Goal: Feedback & Contribution: Submit feedback/report problem

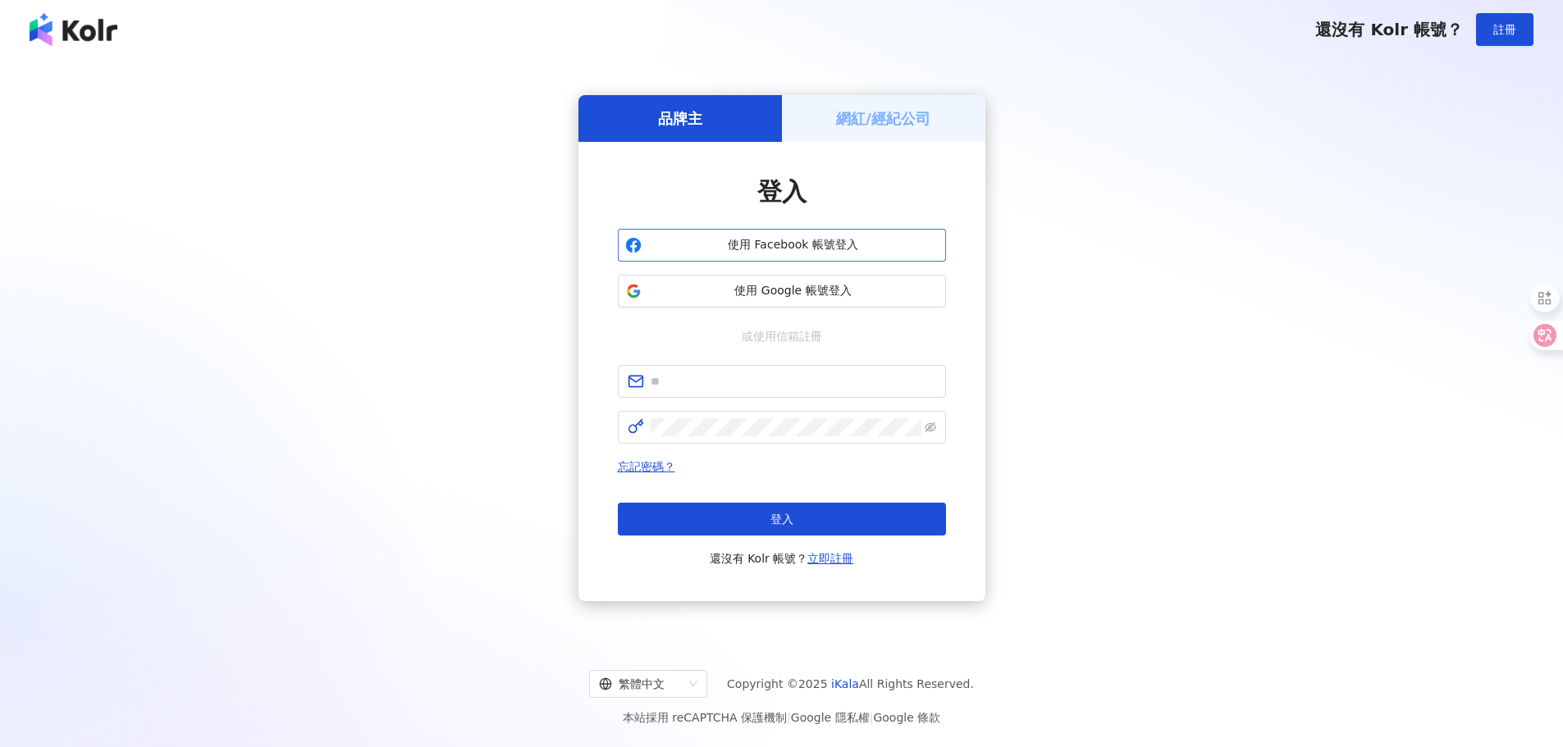
click at [784, 246] on span "使用 Facebook 帳號登入" at bounding box center [793, 245] width 290 height 16
click at [755, 291] on span "使用 Google 帳號登入" at bounding box center [793, 291] width 290 height 16
click at [906, 120] on h5 "網紅/經紀公司" at bounding box center [883, 118] width 94 height 21
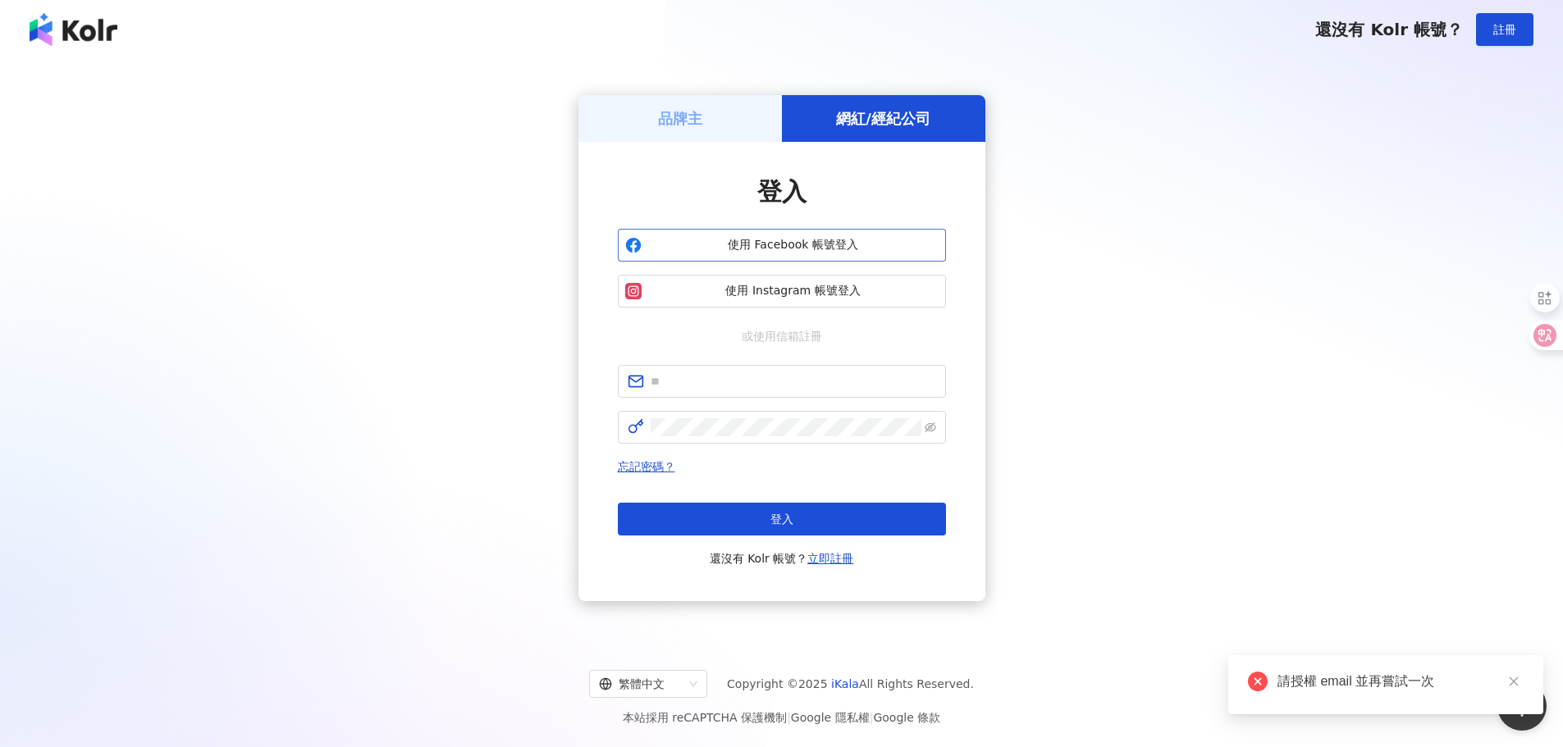
click at [767, 239] on span "使用 Facebook 帳號登入" at bounding box center [793, 245] width 290 height 16
click at [749, 290] on span "使用 Instagram 帳號登入" at bounding box center [793, 291] width 290 height 16
click at [750, 298] on span "使用 Instagram 帳號登入" at bounding box center [793, 291] width 290 height 16
click at [752, 262] on button "使用 Facebook 帳號登入" at bounding box center [782, 245] width 328 height 33
click at [1319, 691] on div "請授權 email 並再嘗試一次" at bounding box center [1400, 682] width 246 height 20
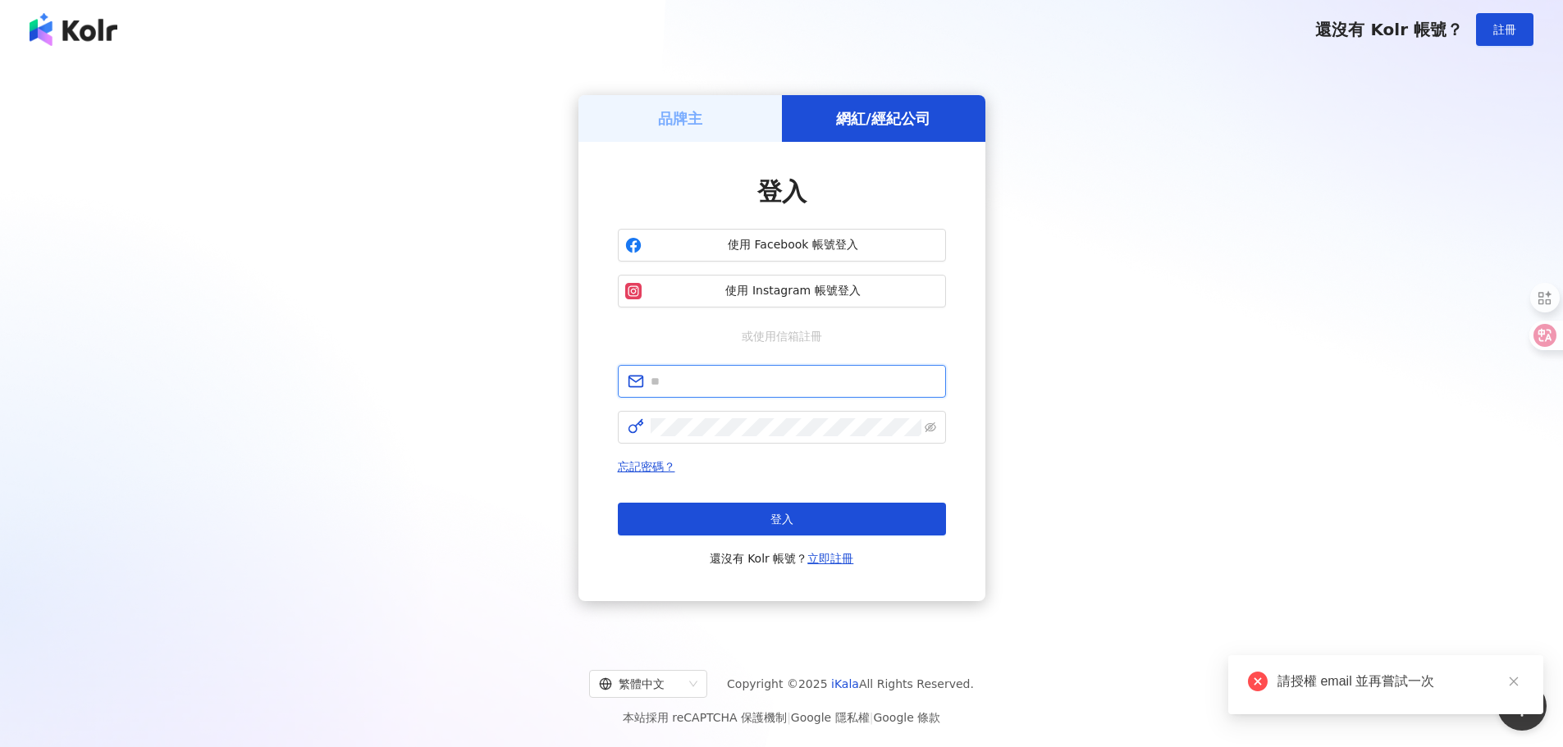
click at [683, 382] on input "text" at bounding box center [792, 381] width 285 height 18
type input "*"
type input "**********"
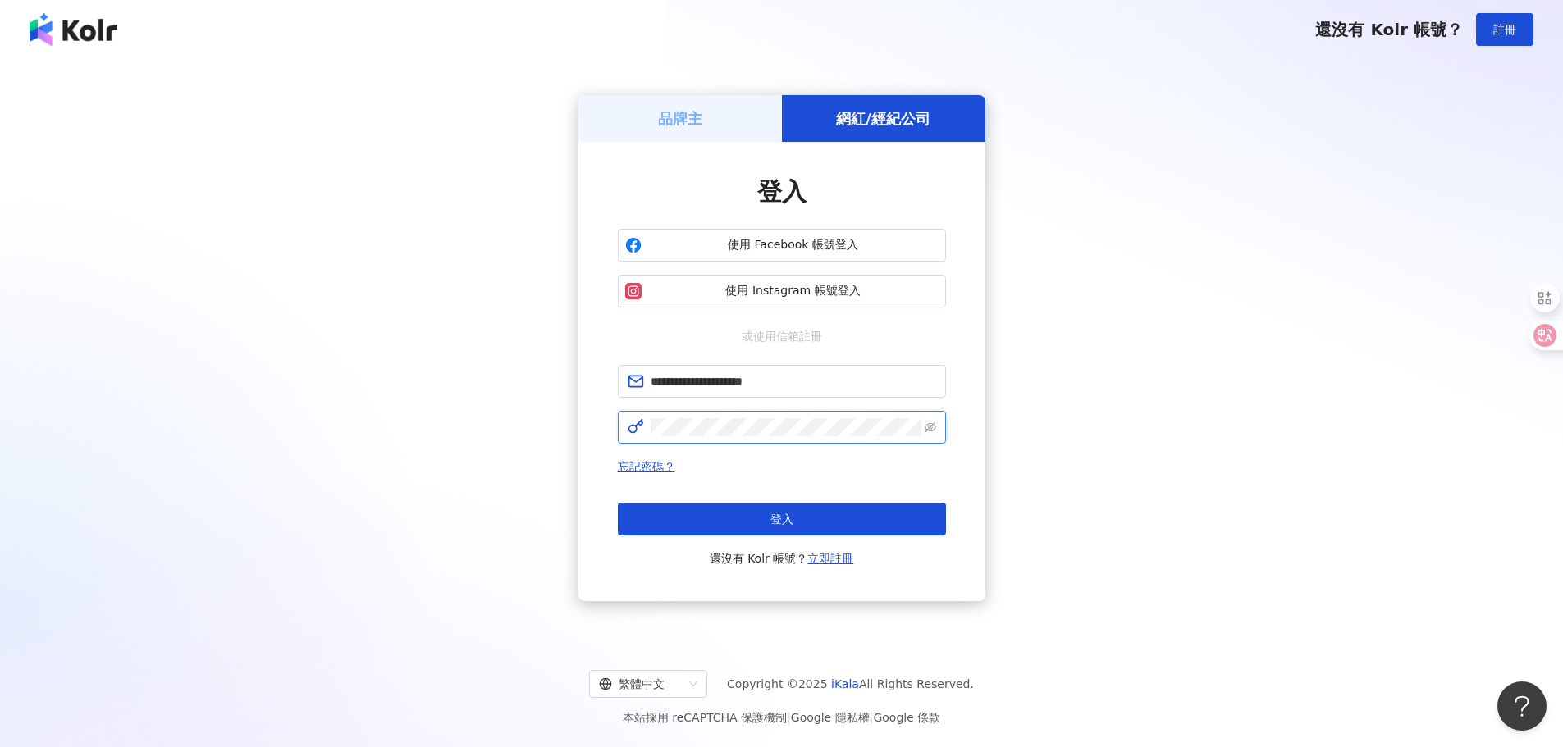
click button "登入" at bounding box center [782, 519] width 328 height 33
click at [766, 245] on span "使用 Facebook 帳號登入" at bounding box center [793, 245] width 290 height 16
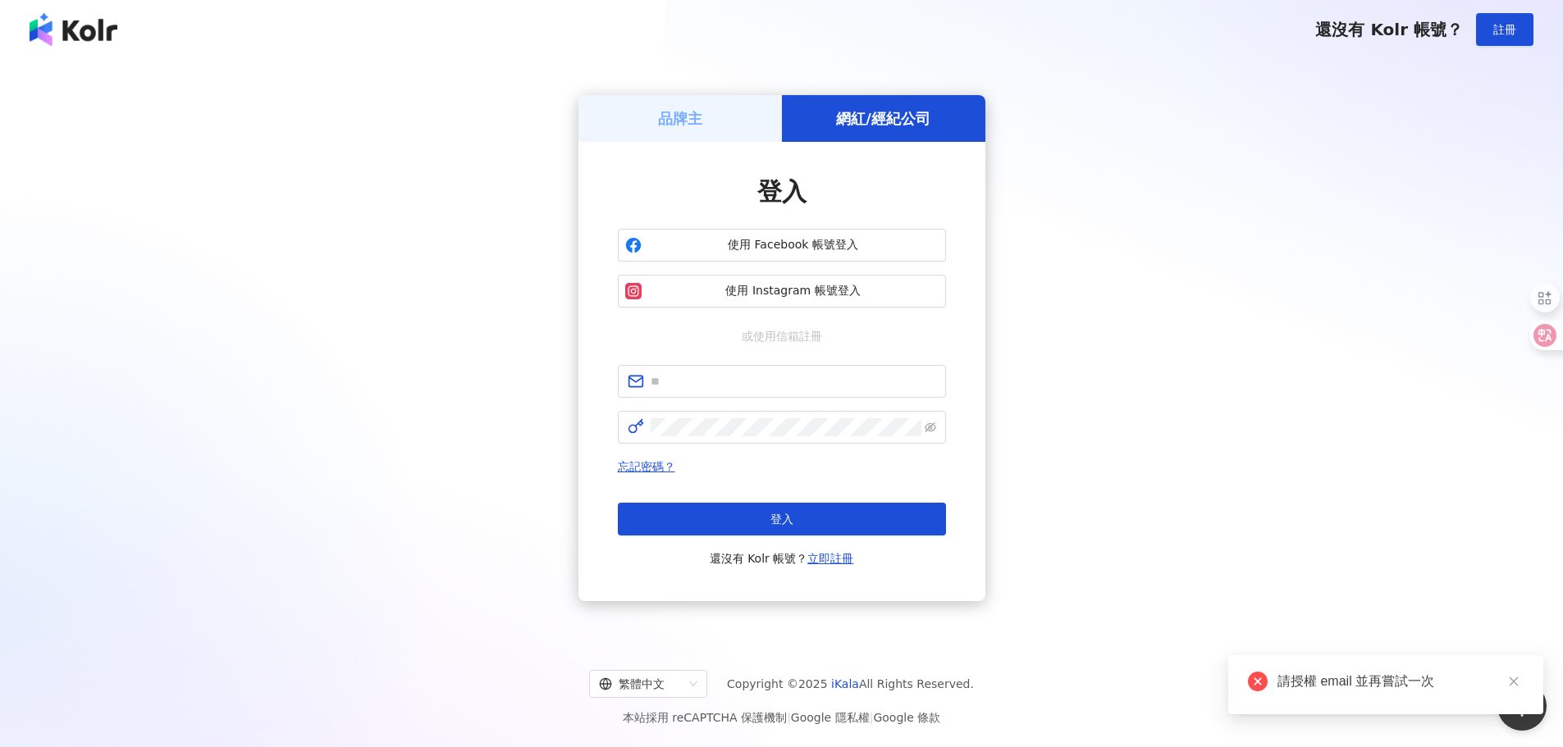
click at [1303, 686] on div "請授權 email 並再嘗試一次" at bounding box center [1400, 682] width 246 height 20
click at [1499, 36] on span "註冊" at bounding box center [1504, 29] width 23 height 13
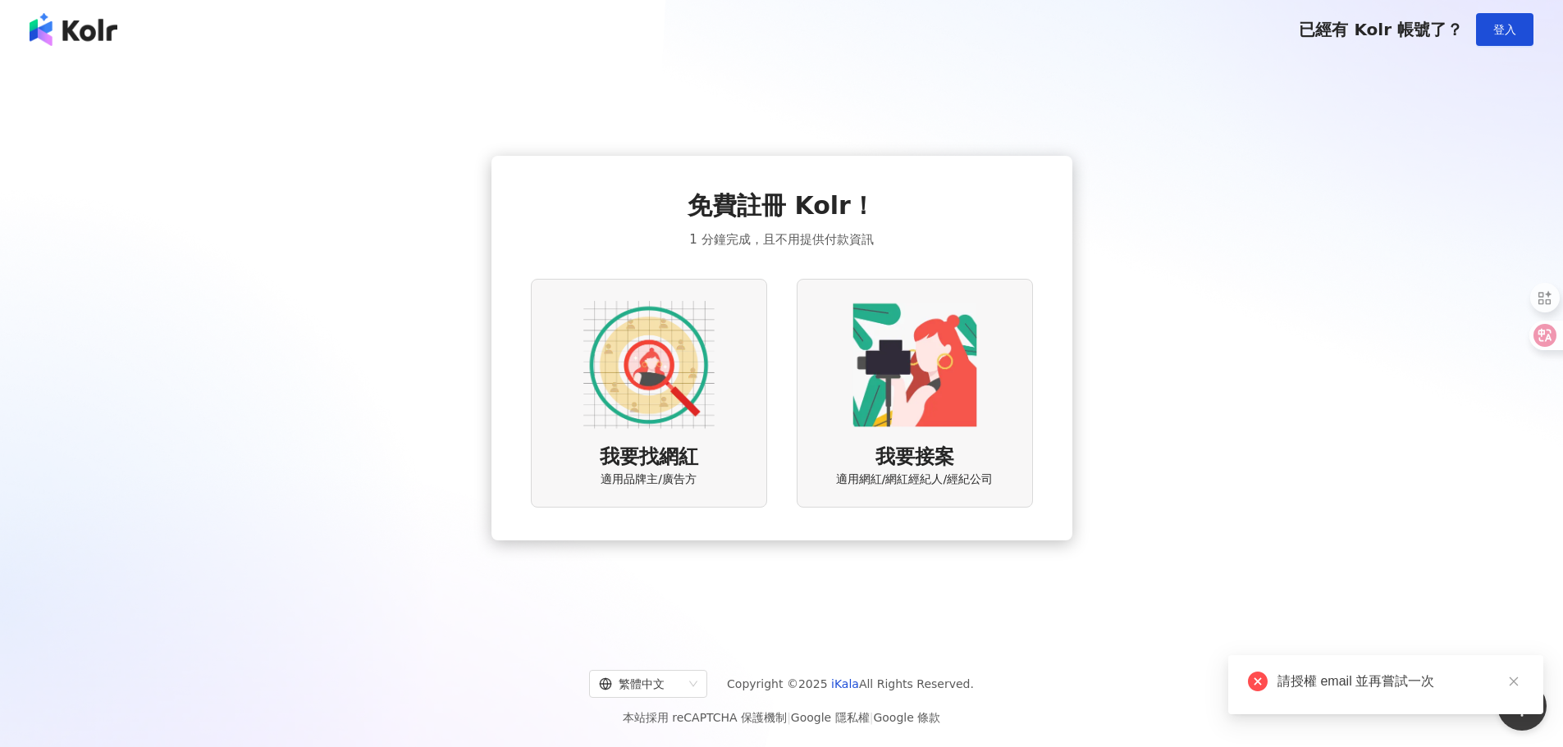
click at [914, 395] on img at bounding box center [914, 364] width 131 height 131
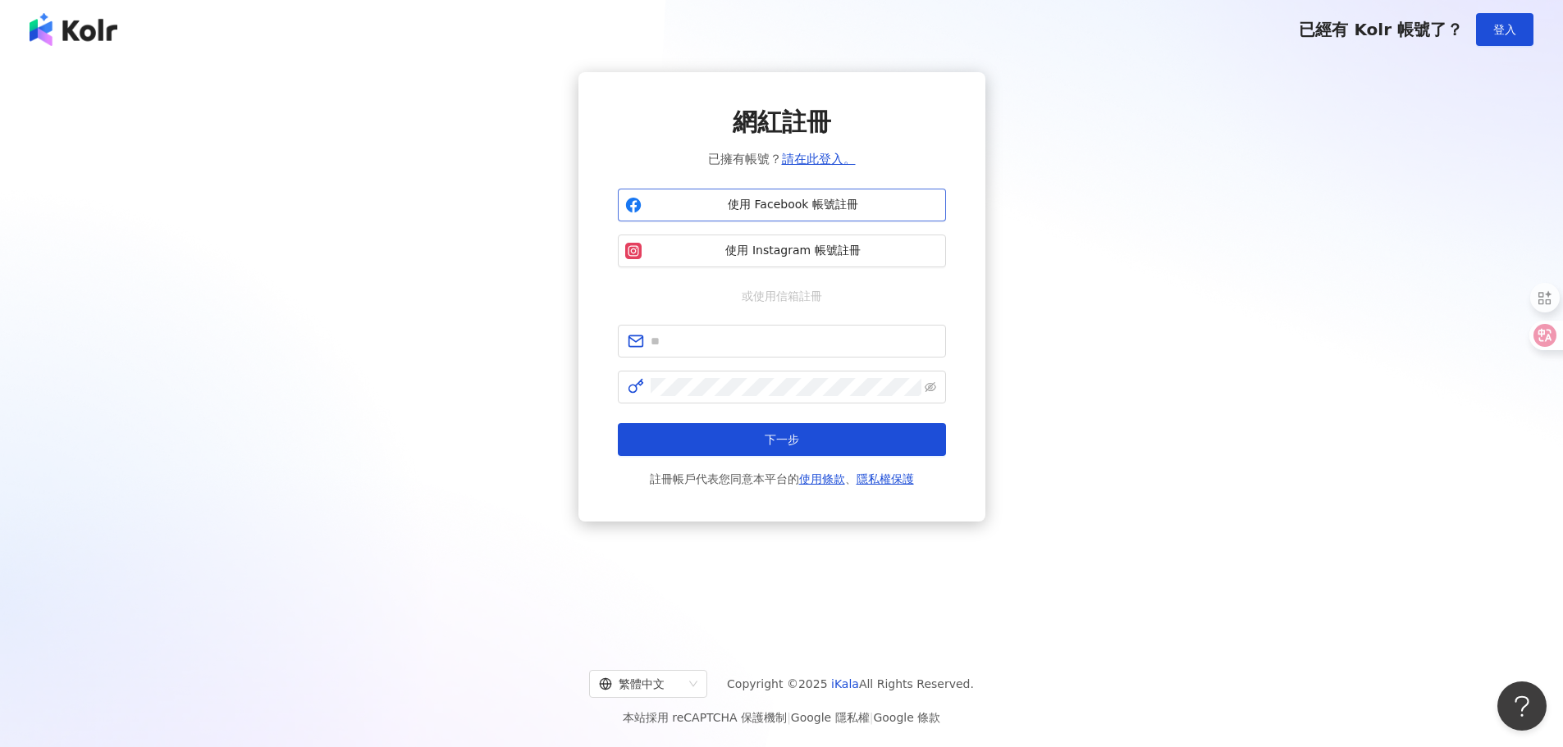
click at [759, 201] on span "使用 Facebook 帳號註冊" at bounding box center [793, 205] width 290 height 16
click at [811, 160] on link "請在此登入。" at bounding box center [819, 159] width 74 height 15
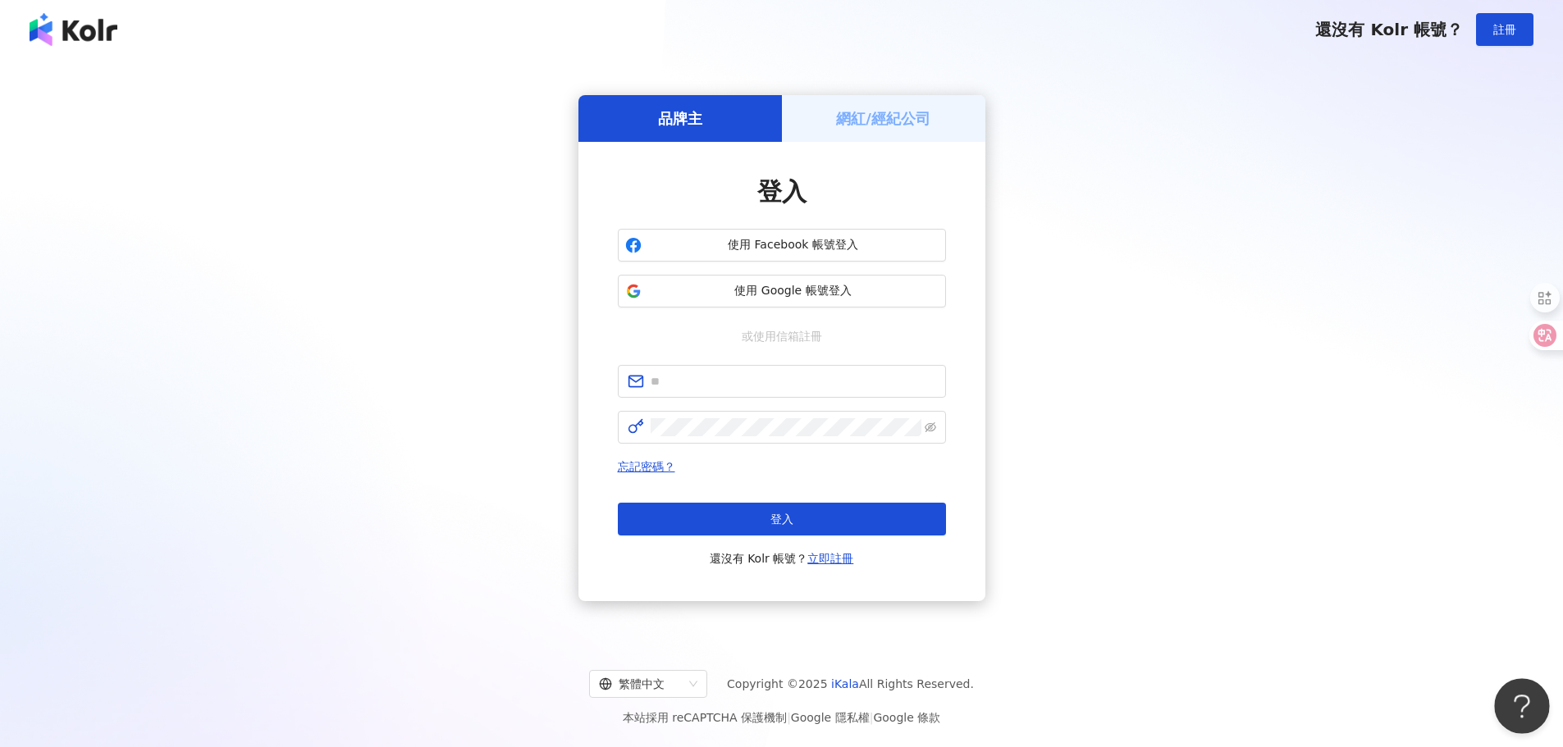
click at [1527, 716] on button "Open Beacon popover" at bounding box center [1518, 702] width 49 height 49
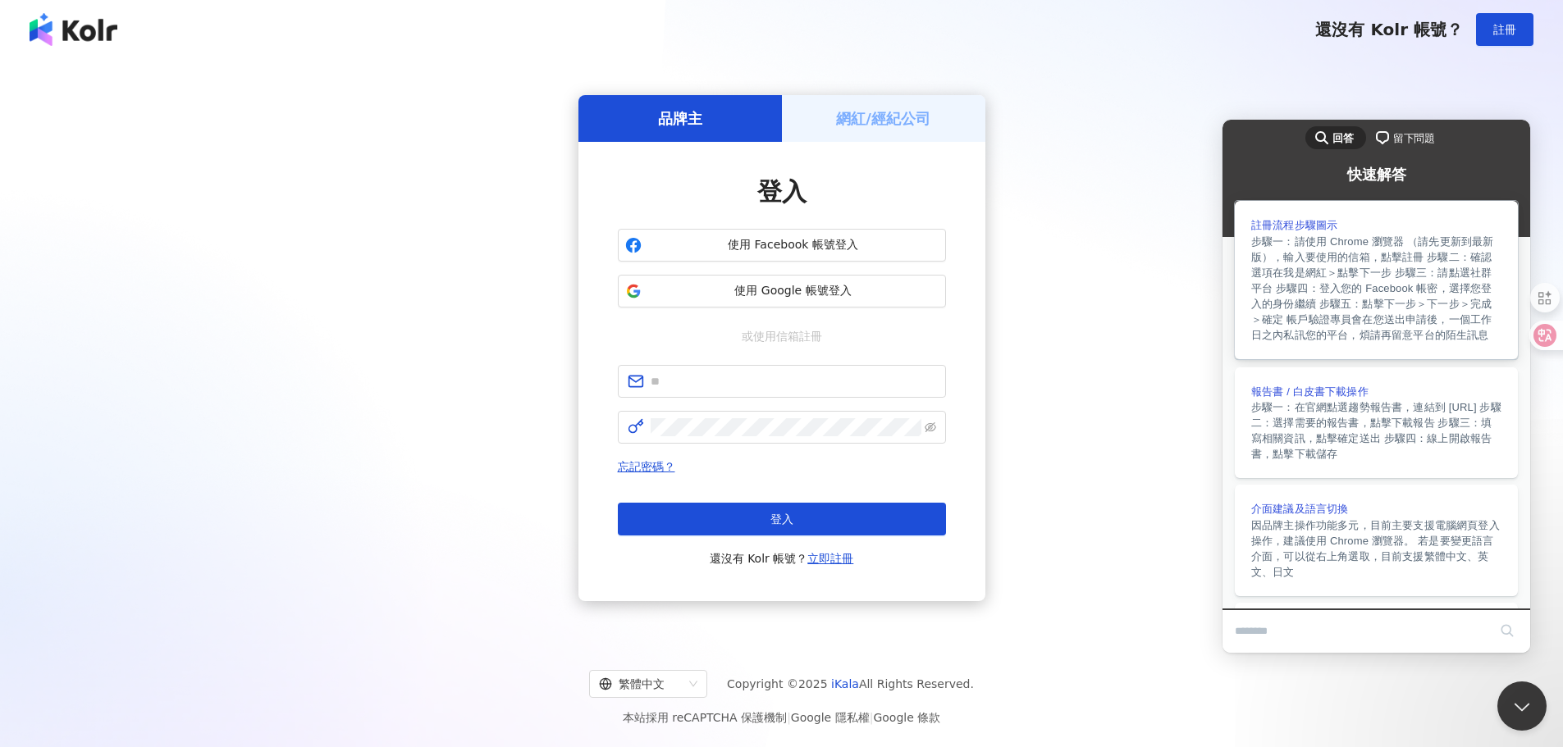
type input "*"
type input "**"
click button "search" at bounding box center [1507, 631] width 26 height 26
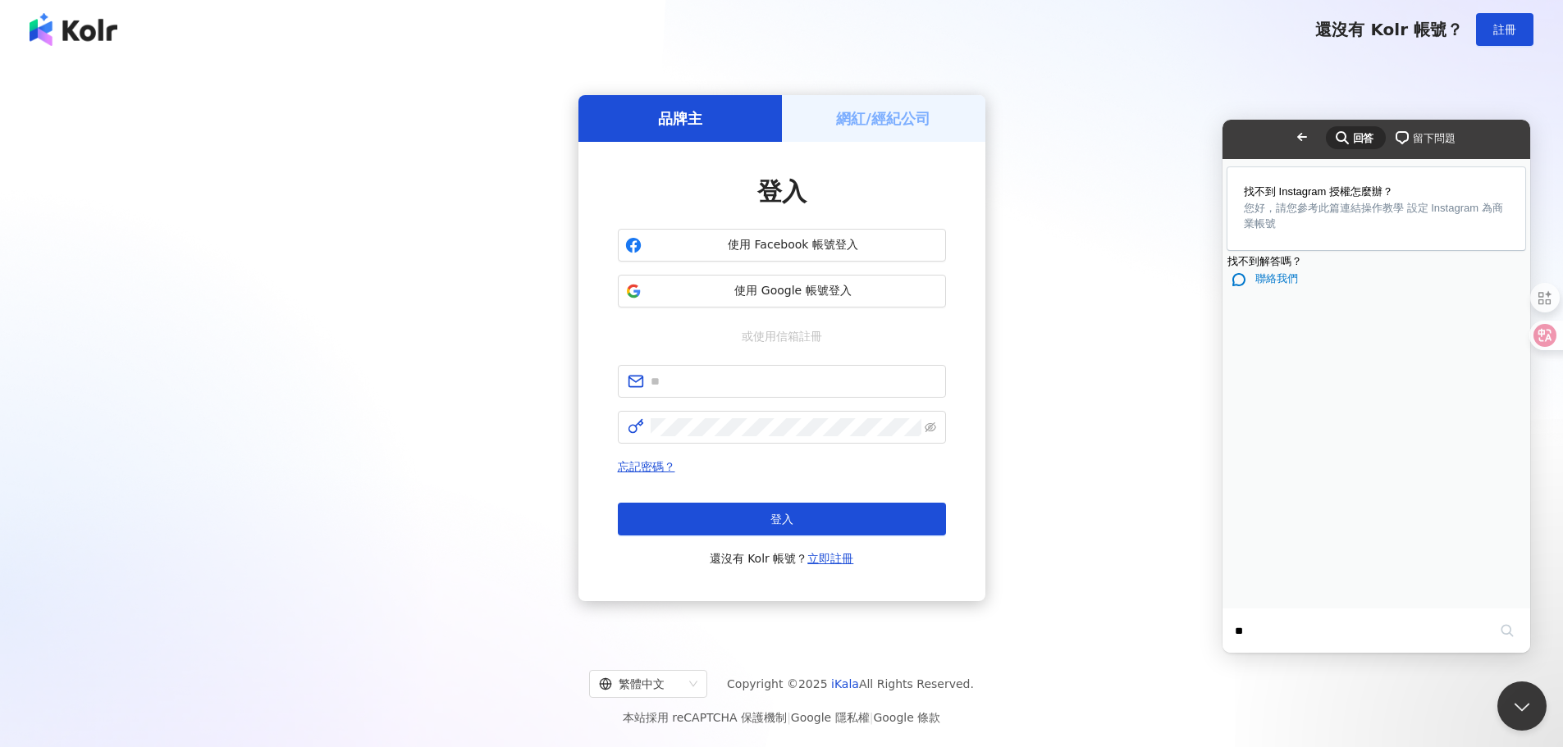
click at [1103, 383] on div "品牌主 網紅/經紀公司 登入 使用 Facebook 帳號登入 使用 Google 帳號登入 或使用信箱註冊 忘記密碼？ 登入 還沒有 Kolr 帳號？ 立即…" at bounding box center [781, 348] width 1523 height 552
click at [769, 247] on span "使用 Facebook 帳號登入" at bounding box center [793, 245] width 290 height 16
drag, startPoint x: 1436, startPoint y: 688, endPoint x: 1275, endPoint y: 682, distance: 160.9
click at [1275, 682] on div "請授權 email 並再嘗試一次" at bounding box center [1386, 682] width 276 height 20
copy div "請授權 email 並再嘗試一次"
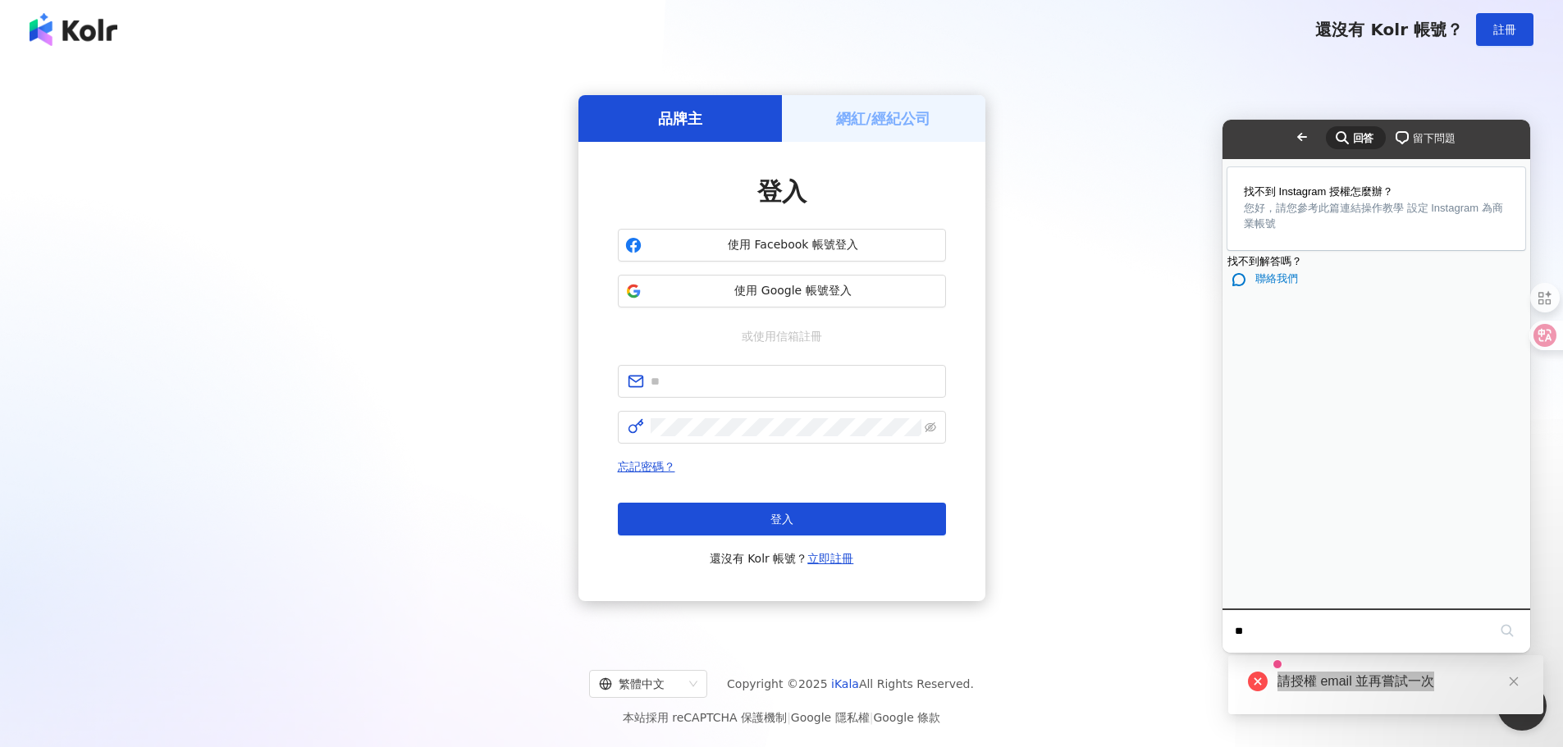
click at [1283, 638] on input "**" at bounding box center [1361, 631] width 253 height 34
click at [1284, 290] on section "找不到解答嗎？ chat 聯絡我們" at bounding box center [1376, 271] width 298 height 36
click at [1284, 285] on span "聯絡我們" at bounding box center [1276, 278] width 43 height 12
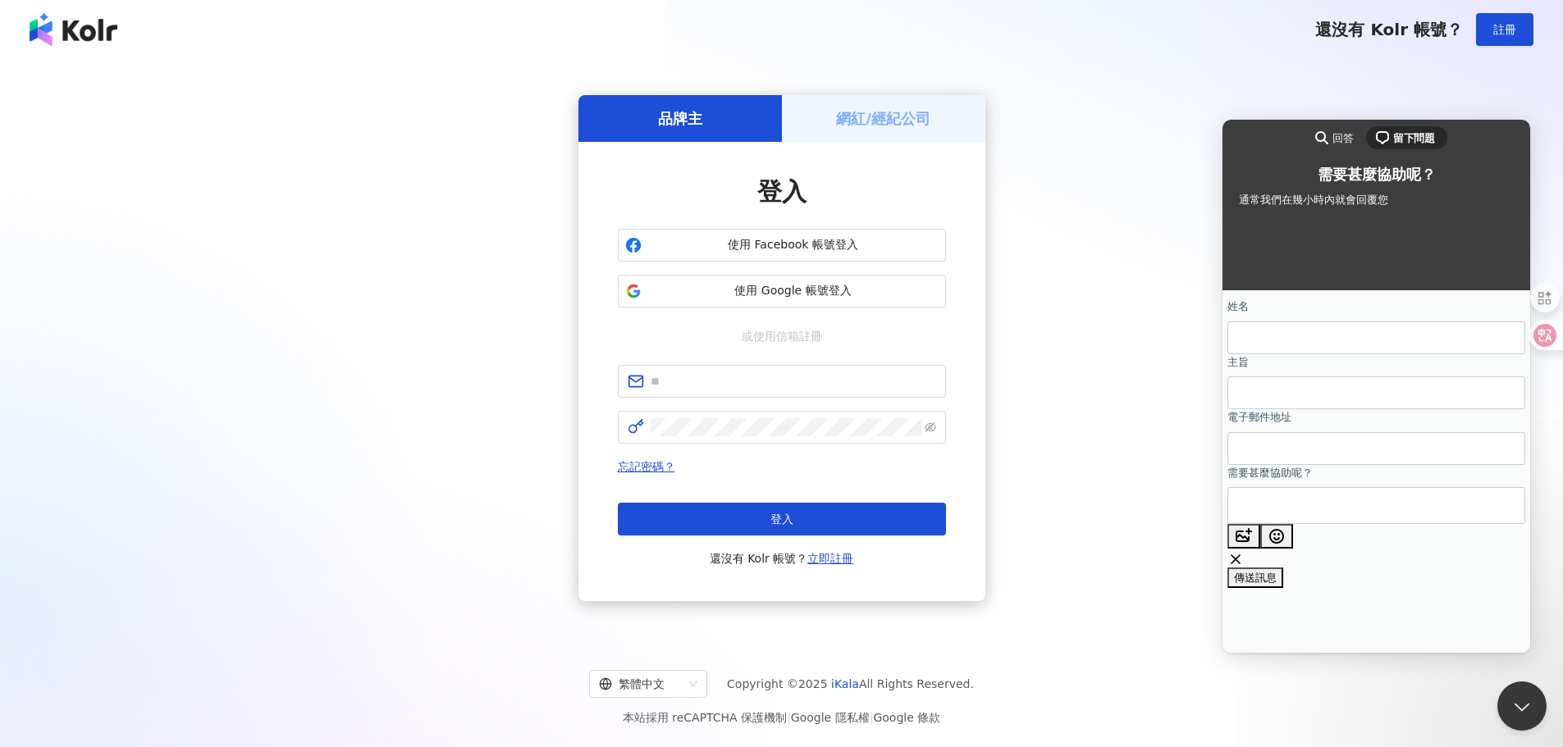
click at [824, 128] on div "網紅/經紀公司" at bounding box center [883, 118] width 203 height 47
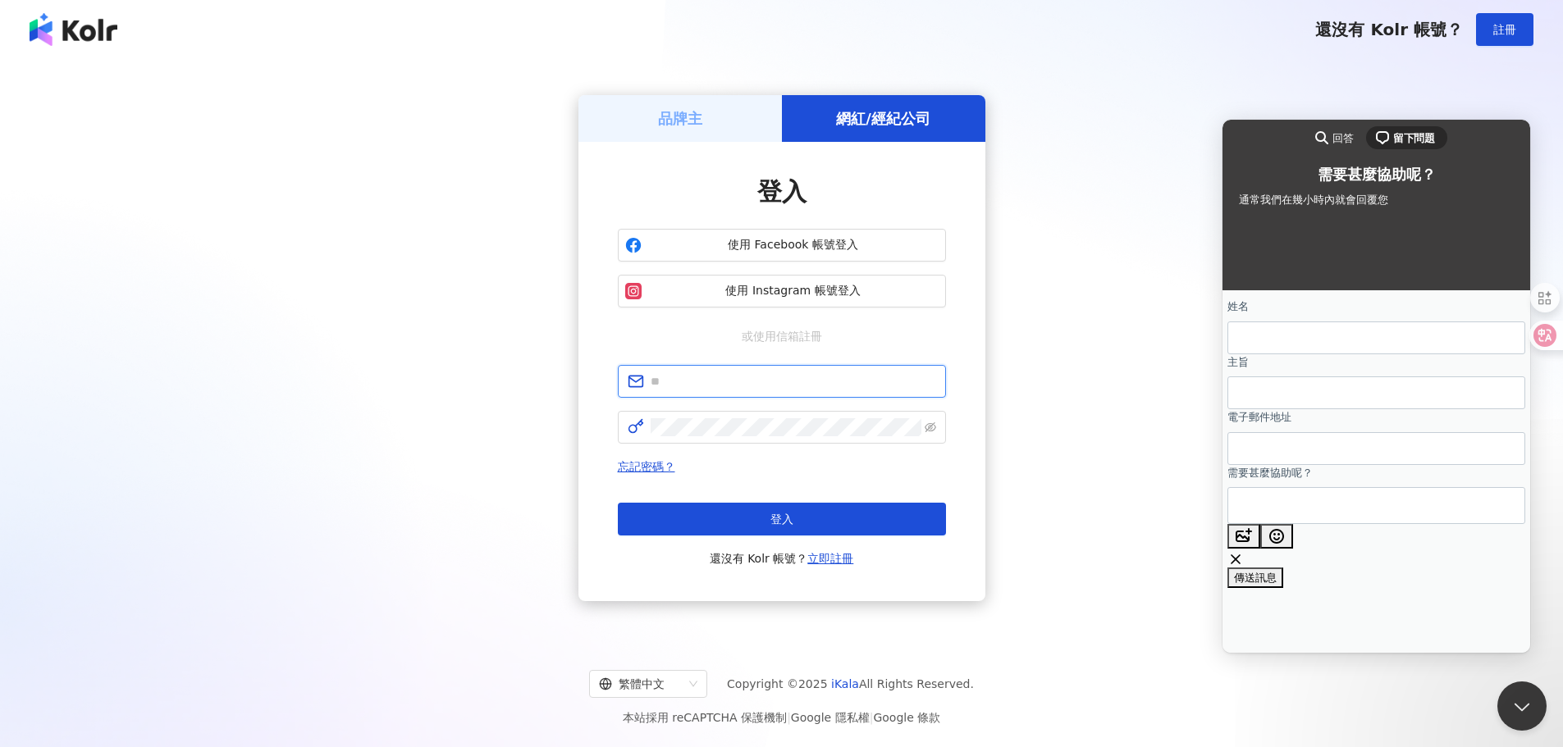
click at [755, 384] on input "text" at bounding box center [792, 381] width 285 height 18
click at [658, 471] on link "忘記密碼？" at bounding box center [646, 466] width 57 height 13
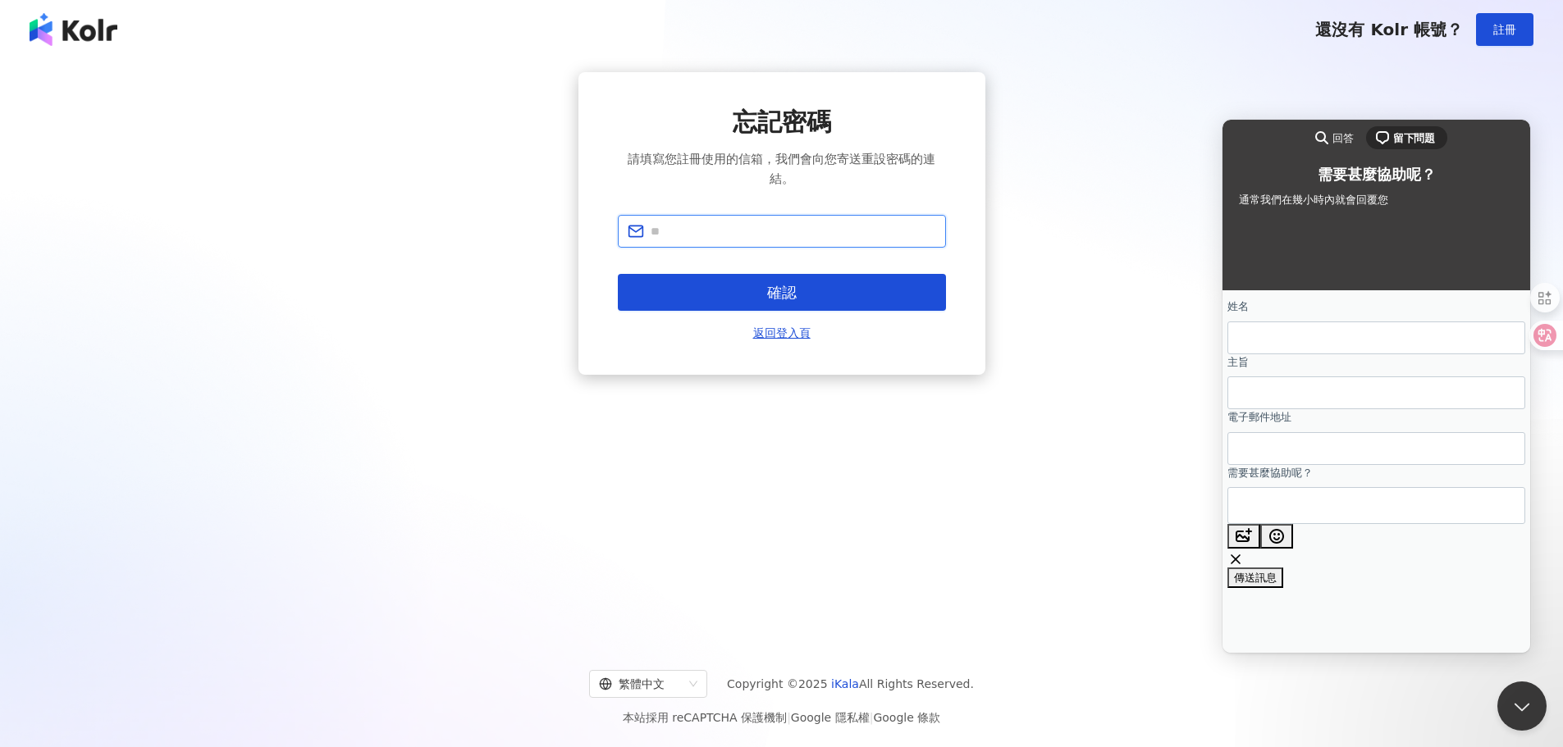
click at [744, 231] on input "text" at bounding box center [792, 231] width 285 height 18
type input "*"
type input "**********"
click at [618, 274] on button "確認" at bounding box center [782, 292] width 328 height 37
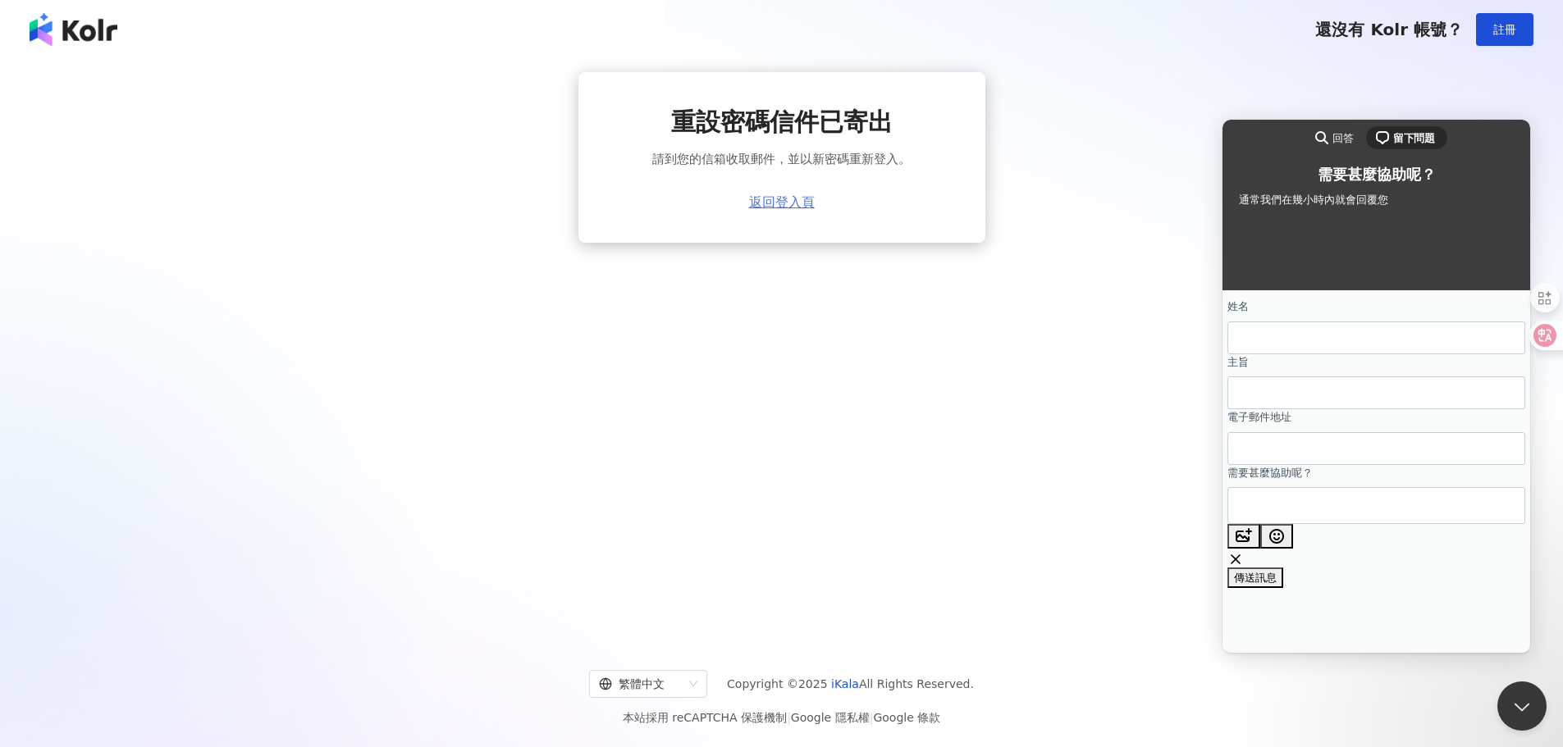
click at [764, 201] on link "返回登入頁" at bounding box center [782, 202] width 66 height 15
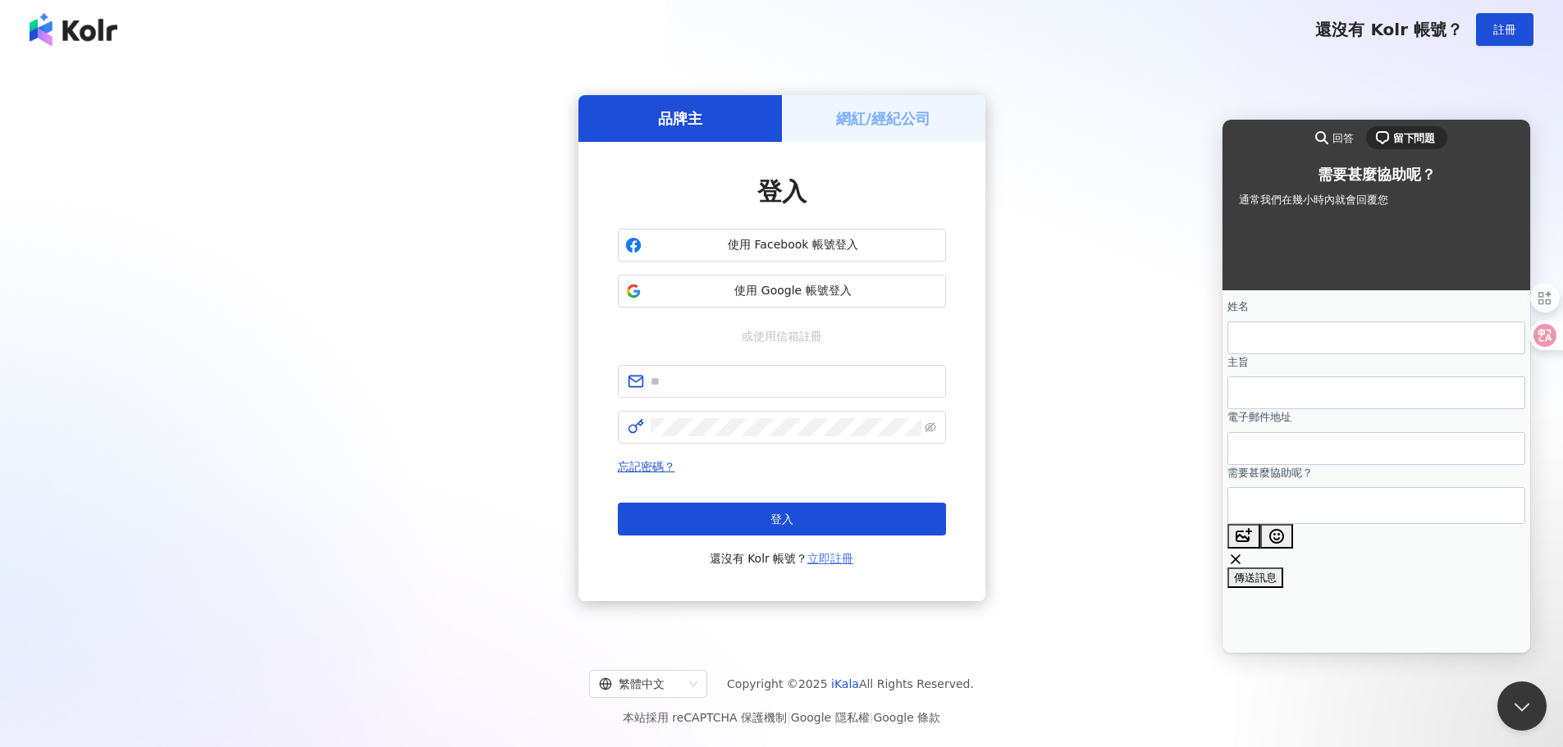
click at [819, 561] on link "立即註冊" at bounding box center [830, 558] width 46 height 13
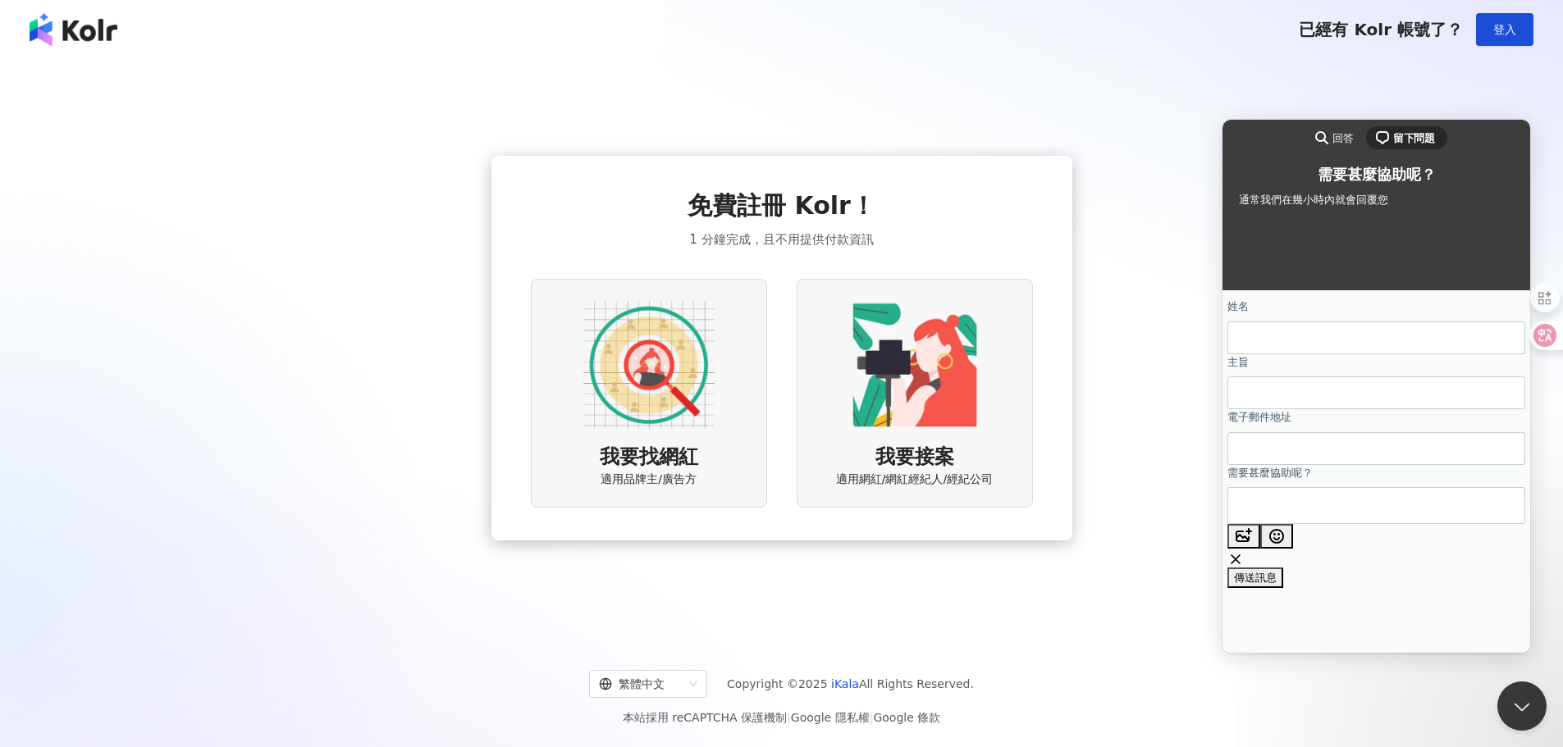
click at [917, 375] on img at bounding box center [914, 364] width 131 height 131
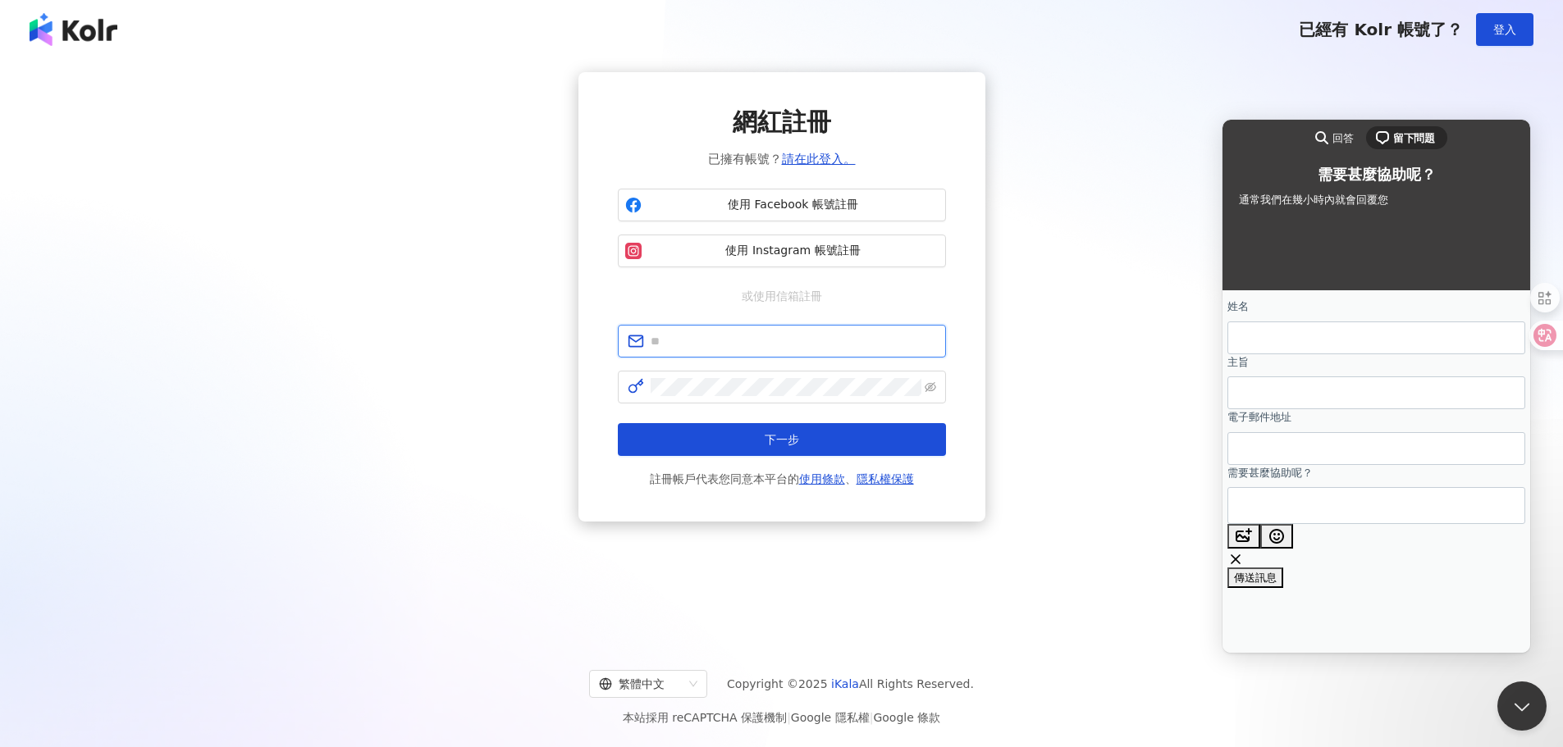
click at [726, 343] on input "text" at bounding box center [792, 341] width 285 height 18
type input "*"
type input "**********"
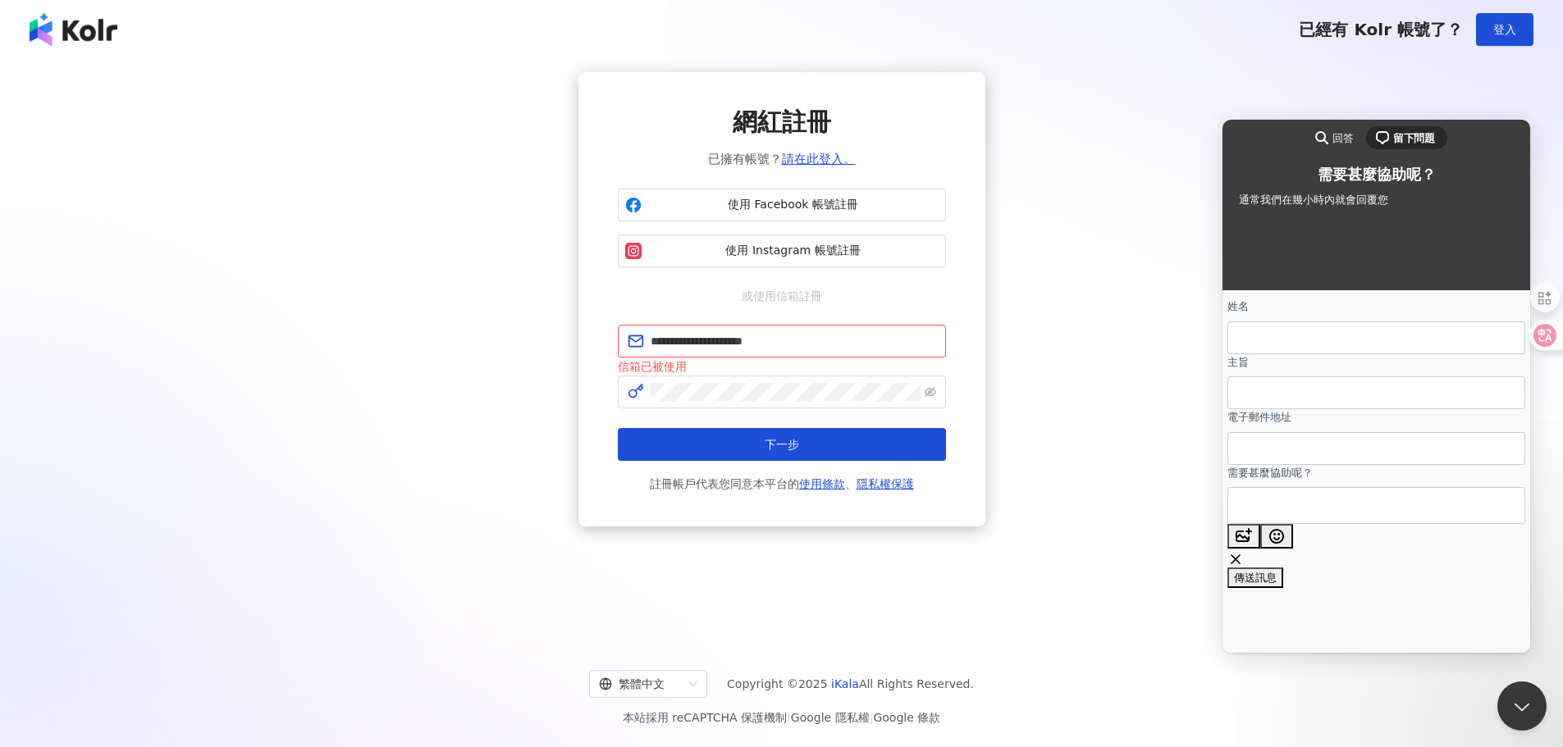
click at [766, 221] on div "使用 Facebook 帳號註冊 使用 Instagram 帳號註冊" at bounding box center [782, 228] width 328 height 79
click at [763, 207] on span "使用 Facebook 帳號註冊" at bounding box center [793, 205] width 290 height 16
click at [765, 215] on button "使用 Facebook 帳號註冊" at bounding box center [782, 205] width 328 height 33
click at [752, 203] on span "使用 Facebook 帳號註冊" at bounding box center [793, 205] width 290 height 16
click at [1523, 30] on button "登入" at bounding box center [1504, 29] width 57 height 33
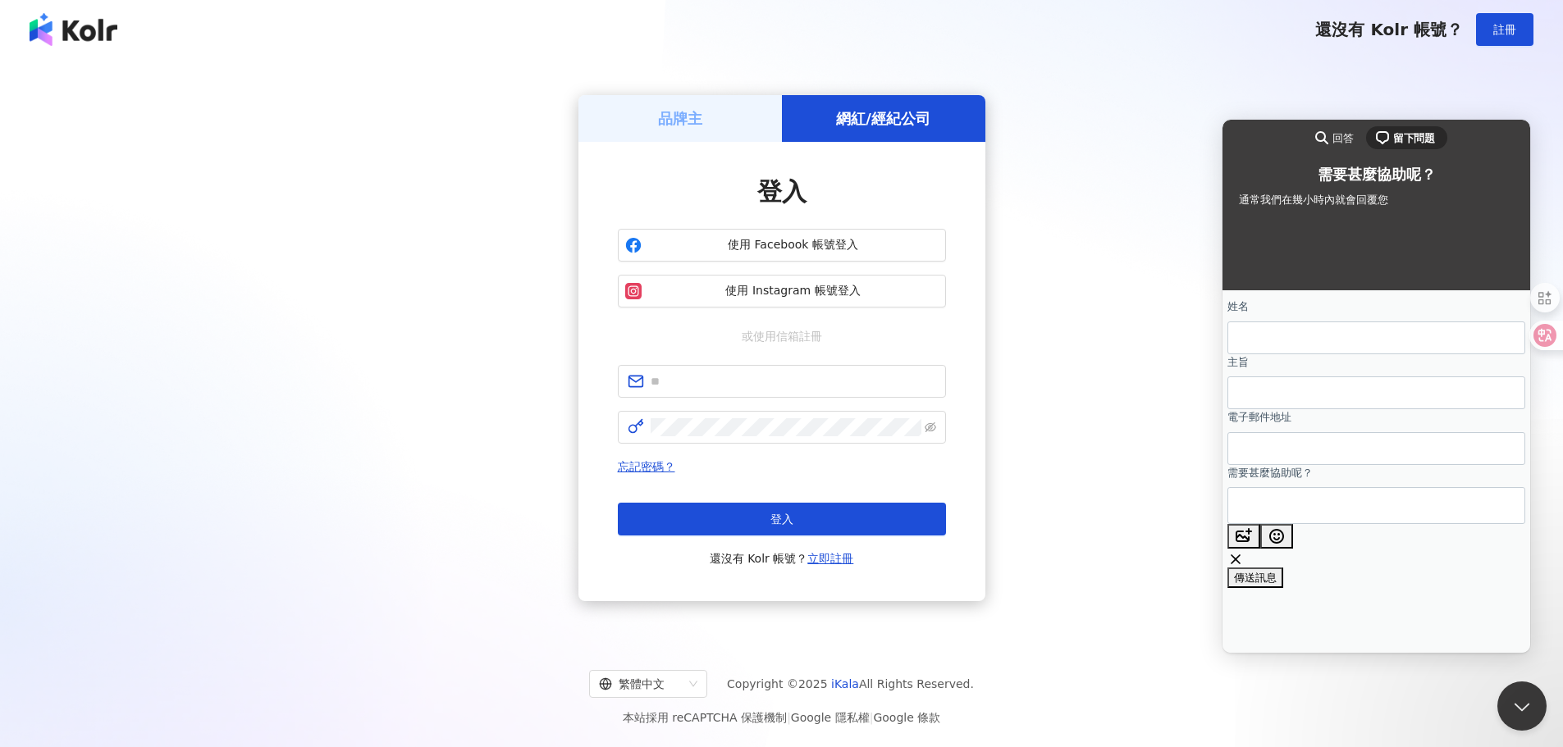
click at [82, 37] on img at bounding box center [74, 29] width 88 height 33
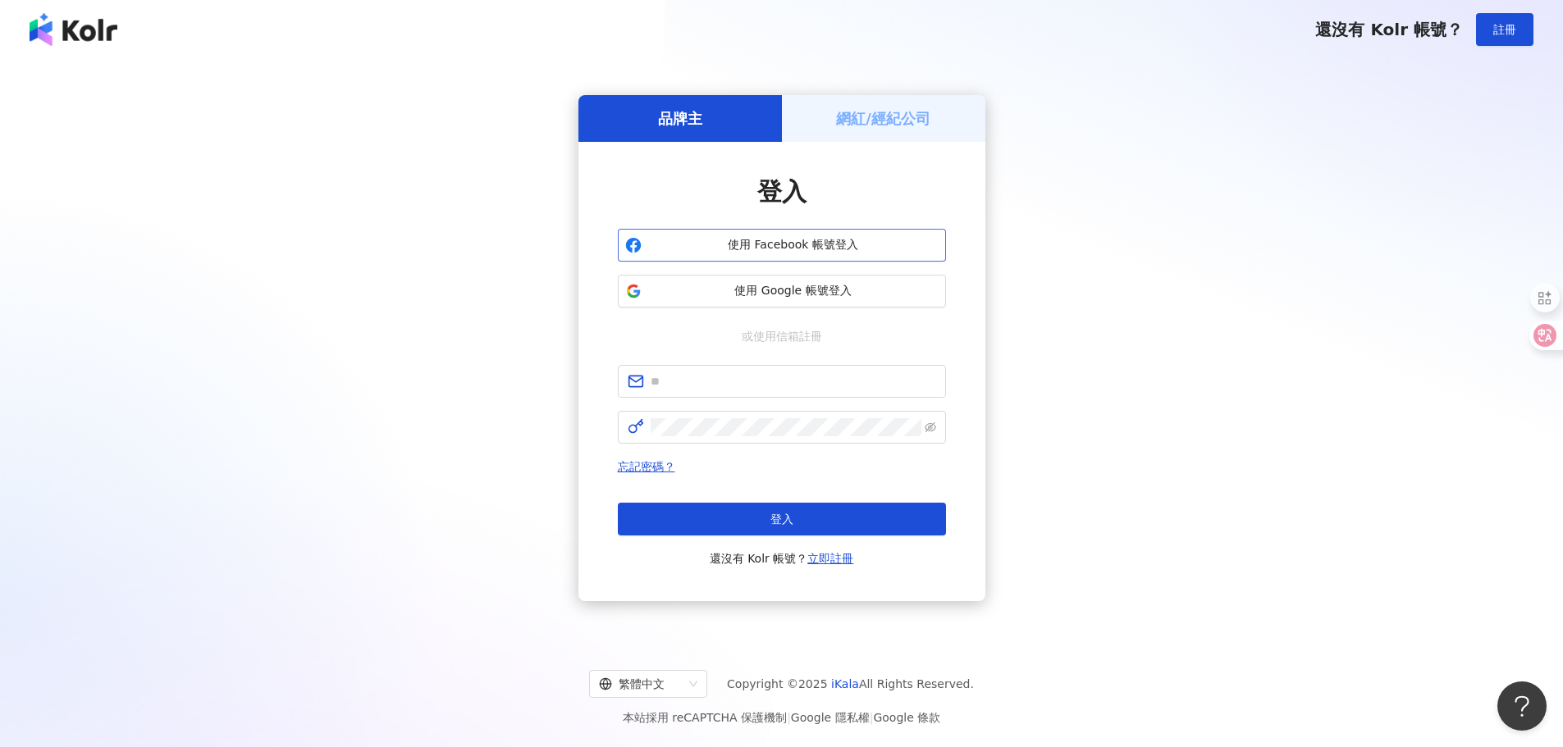
click at [782, 229] on button "使用 Facebook 帳號登入" at bounding box center [782, 245] width 328 height 33
click at [729, 289] on span "使用 Google 帳號登入" at bounding box center [793, 291] width 290 height 16
click at [886, 134] on div "網紅/經紀公司" at bounding box center [883, 118] width 203 height 47
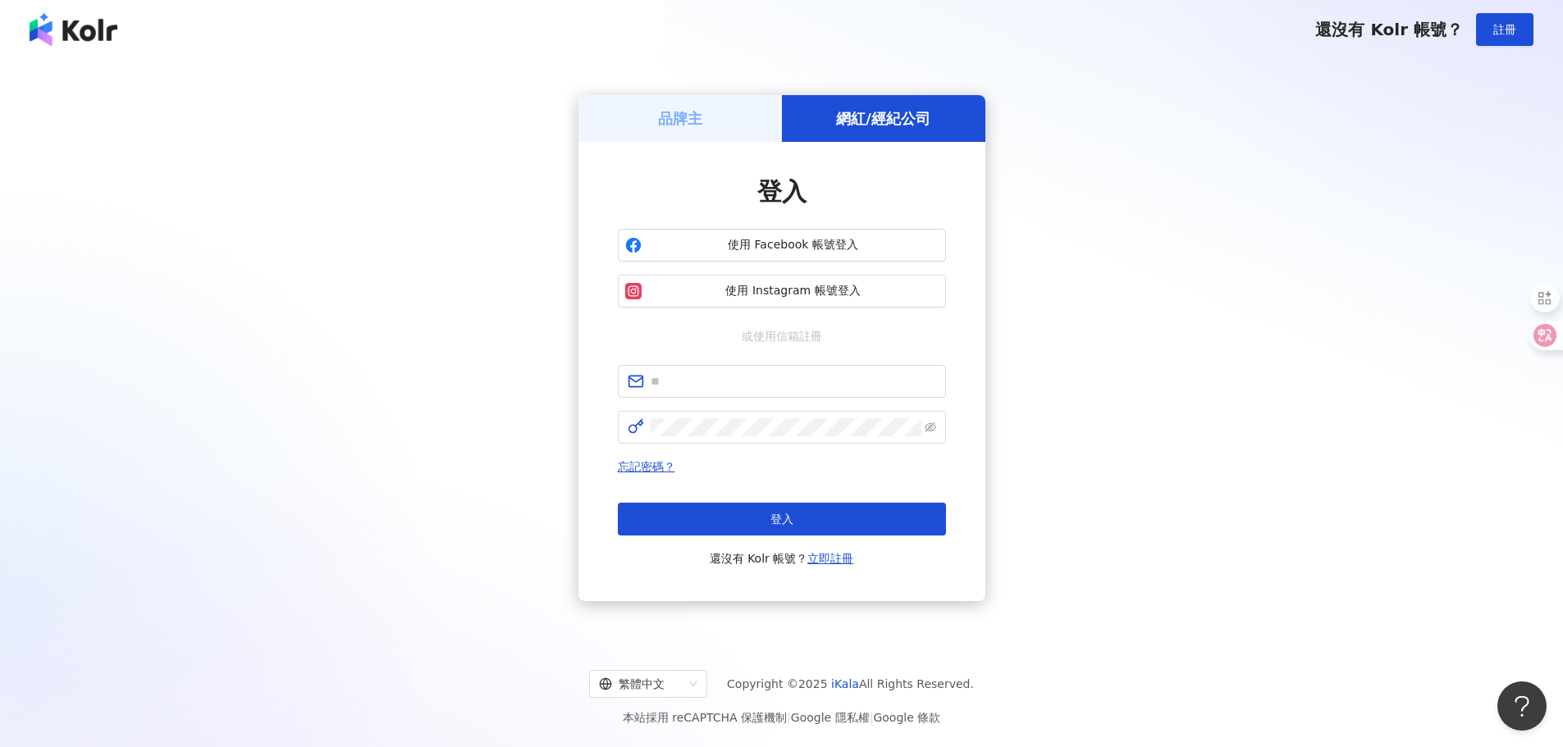
click at [700, 104] on div "品牌主" at bounding box center [679, 118] width 203 height 47
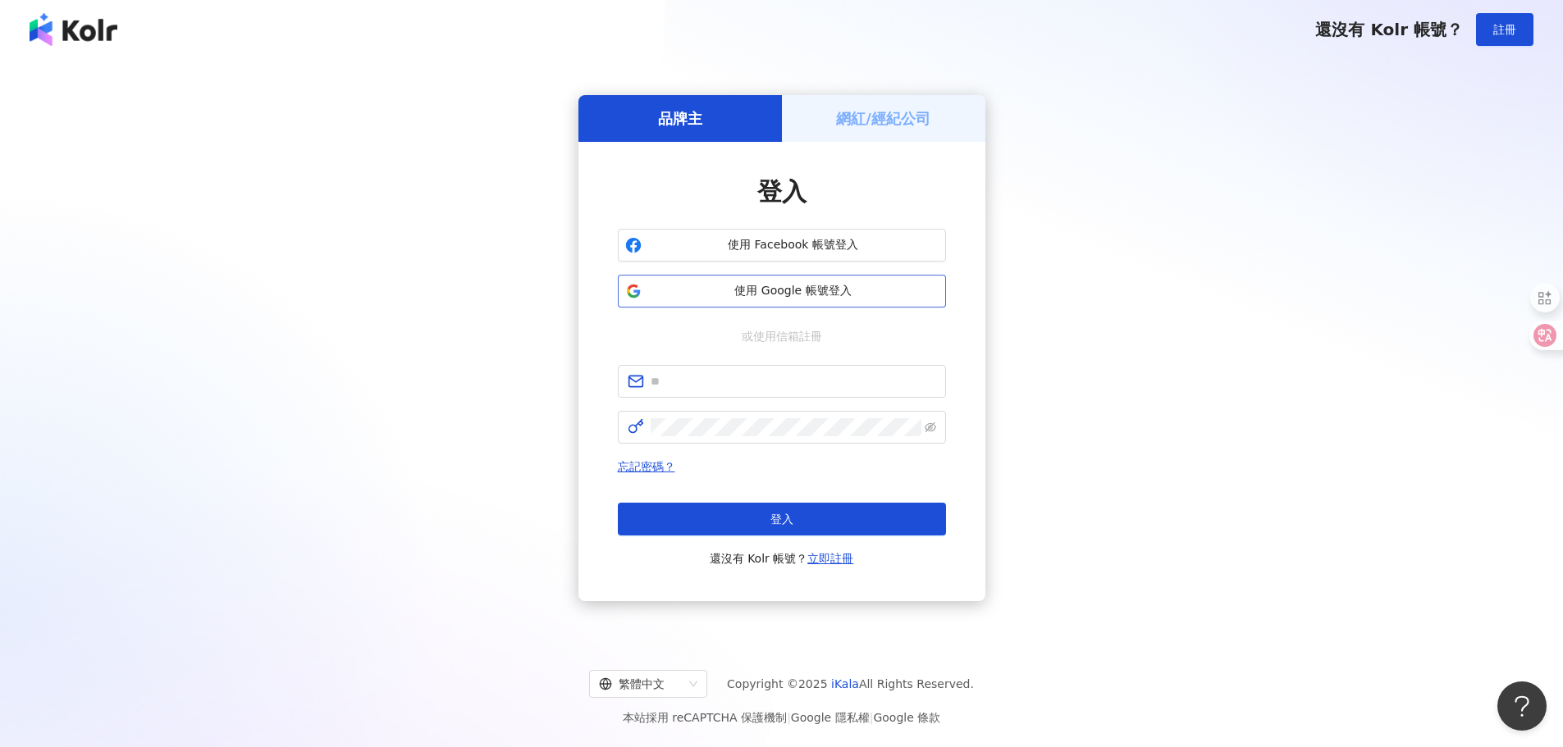
click at [729, 281] on button "使用 Google 帳號登入" at bounding box center [782, 291] width 328 height 33
click at [897, 109] on h5 "網紅/經紀公司" at bounding box center [883, 118] width 94 height 21
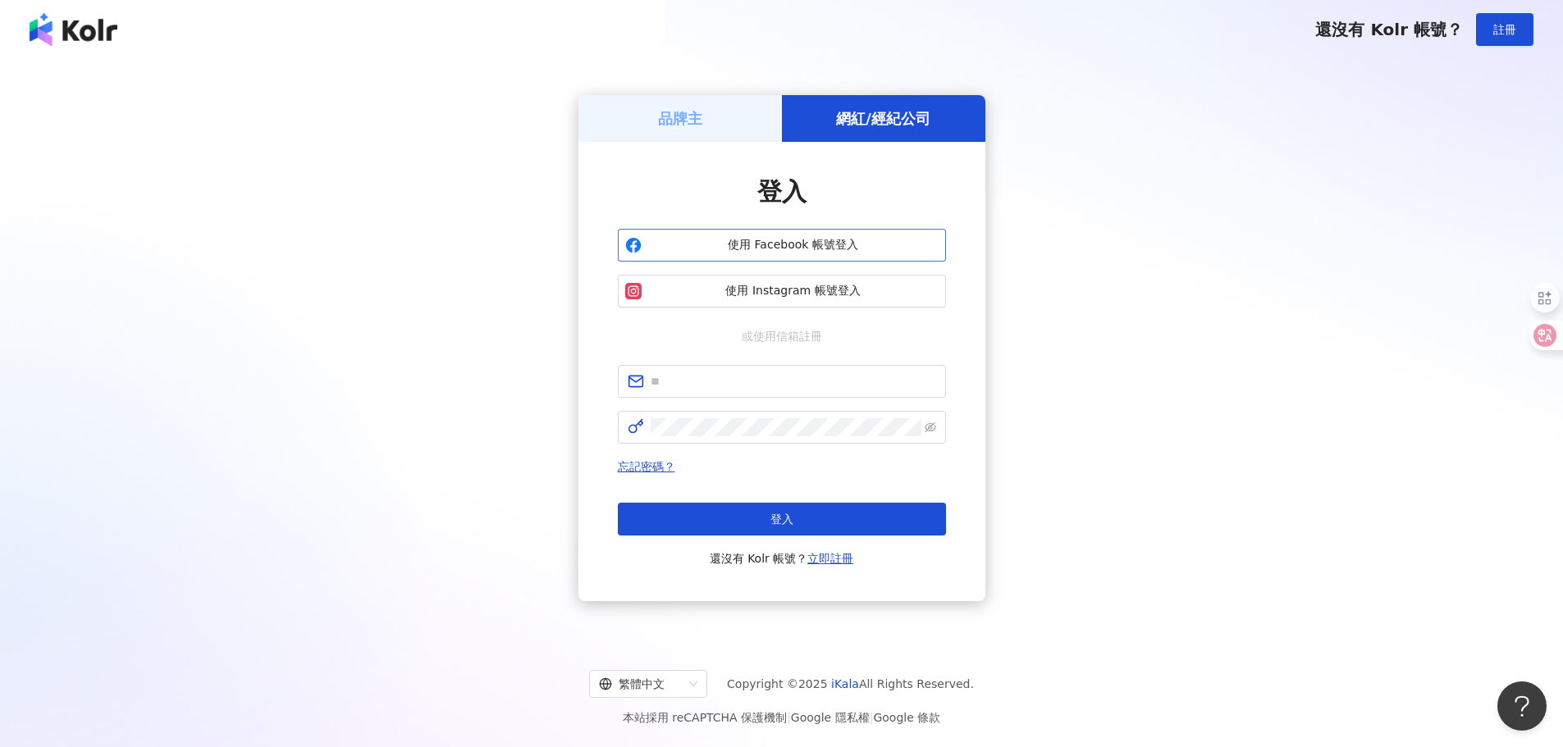
click at [783, 247] on span "使用 Facebook 帳號登入" at bounding box center [793, 245] width 290 height 16
click at [1470, 572] on div "品牌主 網紅/經紀公司 登入 使用 Facebook 帳號登入 使用 Instagram 帳號登入 或使用信箱註冊 忘記密碼？ 登入 還沒有 Kolr 帳號？…" at bounding box center [781, 348] width 1523 height 552
click at [1518, 683] on icon "close" at bounding box center [1513, 681] width 11 height 11
click at [1513, 701] on button "Open Beacon popover" at bounding box center [1518, 702] width 49 height 49
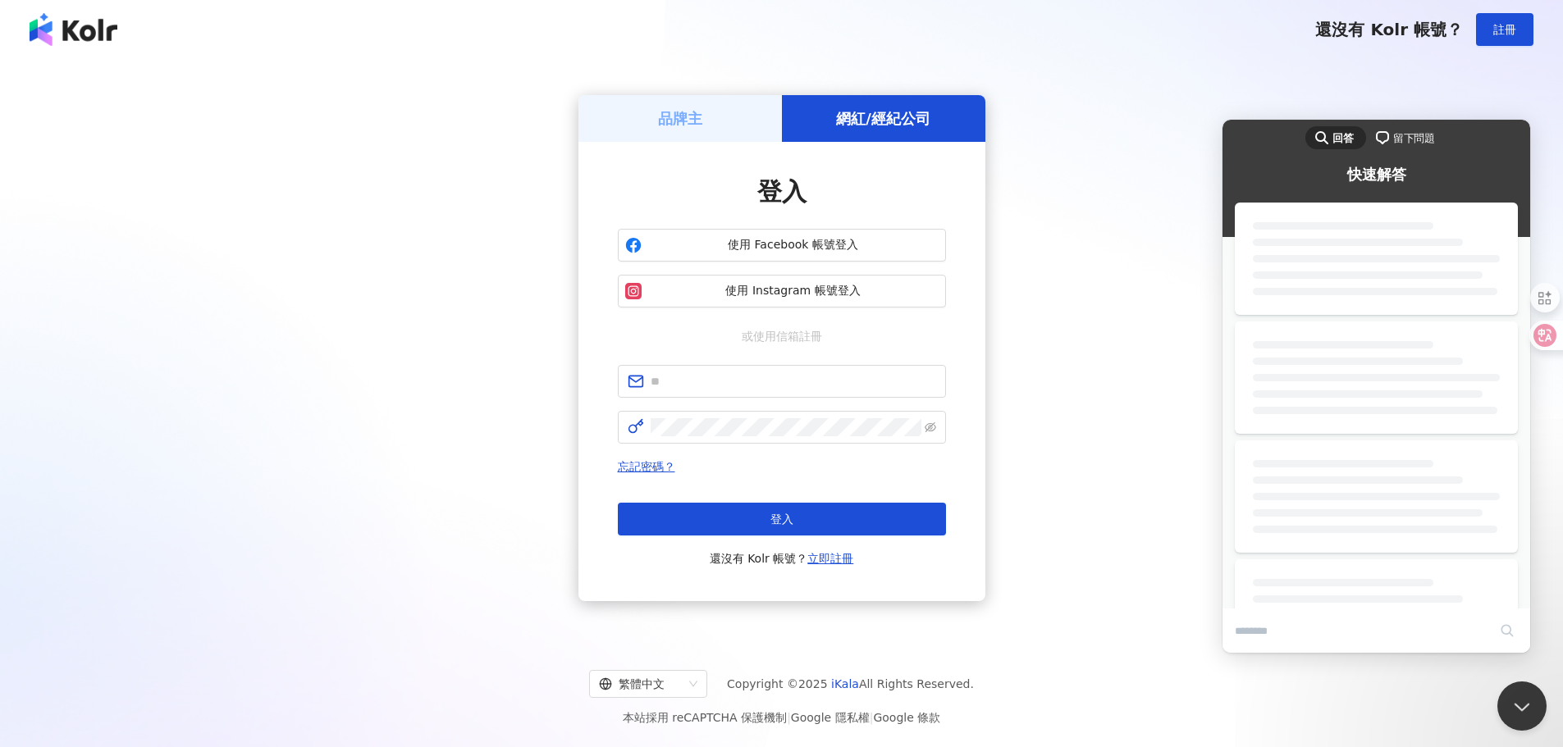
click at [1390, 89] on div "品牌主 網紅/經紀公司 登入 使用 Facebook 帳號登入 使用 Instagram 帳號登入 或使用信箱註冊 忘記密碼？ 登入 還沒有 Kolr 帳號？…" at bounding box center [781, 348] width 1523 height 552
click at [1511, 716] on button "Close Beacon popover" at bounding box center [1518, 702] width 49 height 49
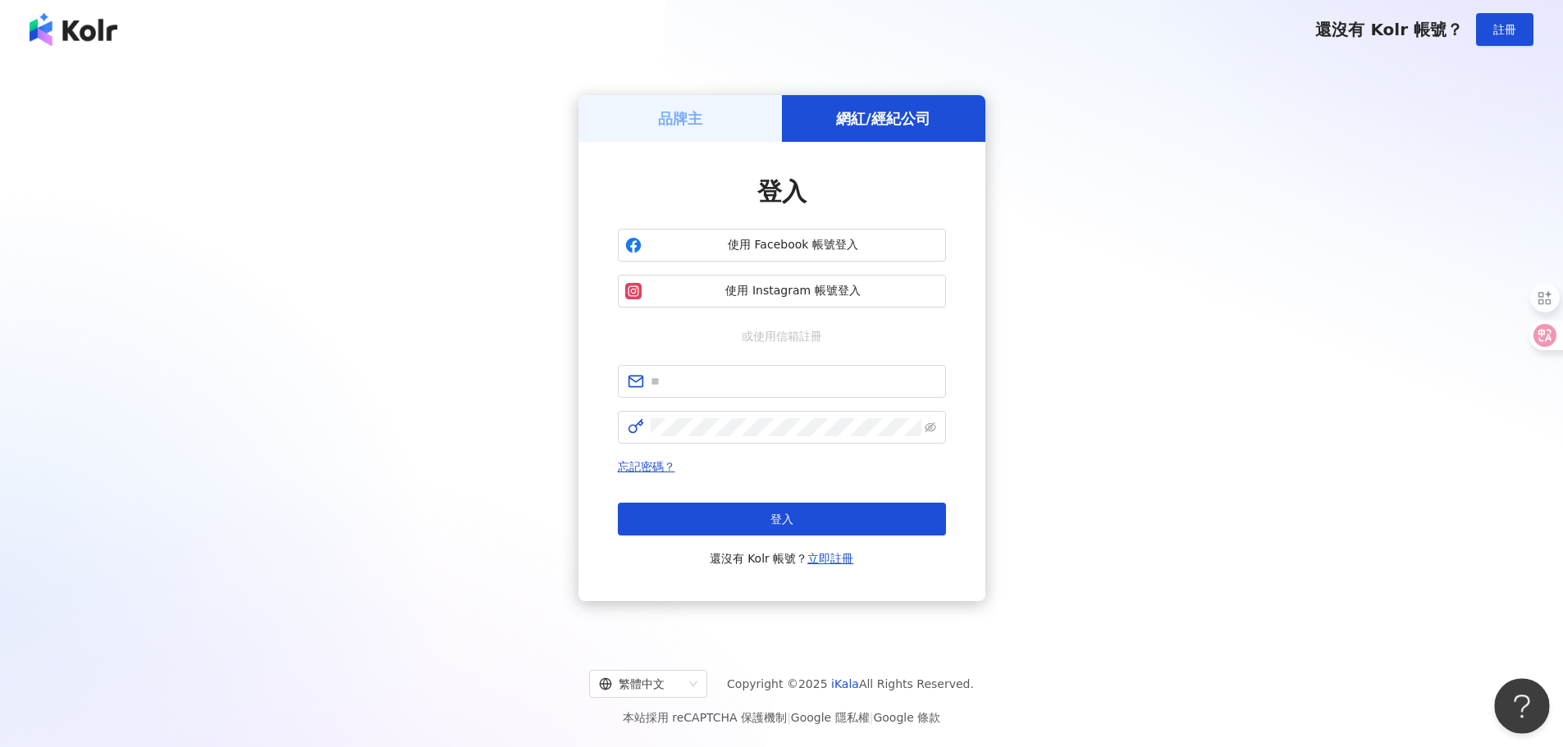
click at [1524, 696] on button "Open Beacon popover" at bounding box center [1518, 702] width 49 height 49
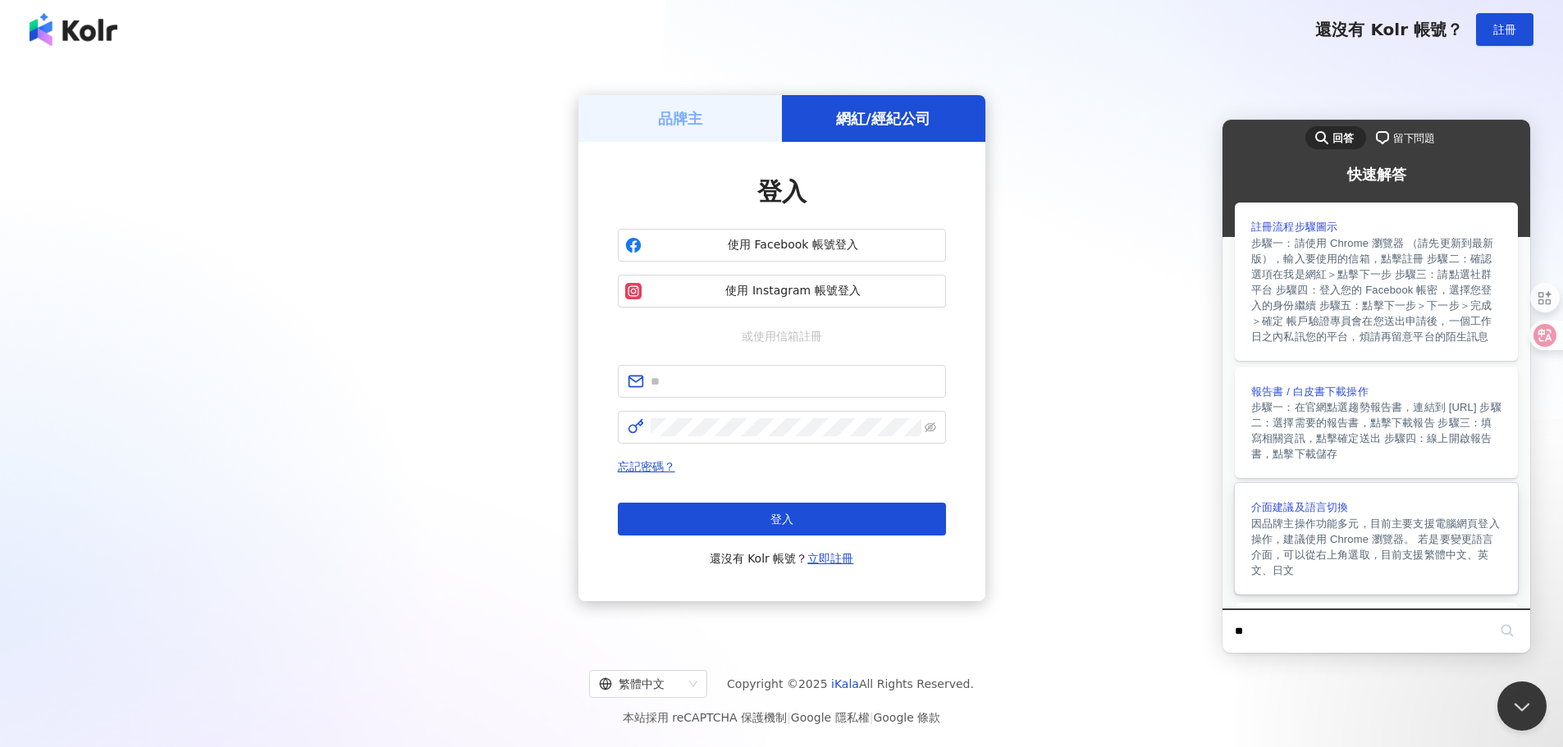
type input "*"
type input "**"
click button "search" at bounding box center [1507, 631] width 26 height 26
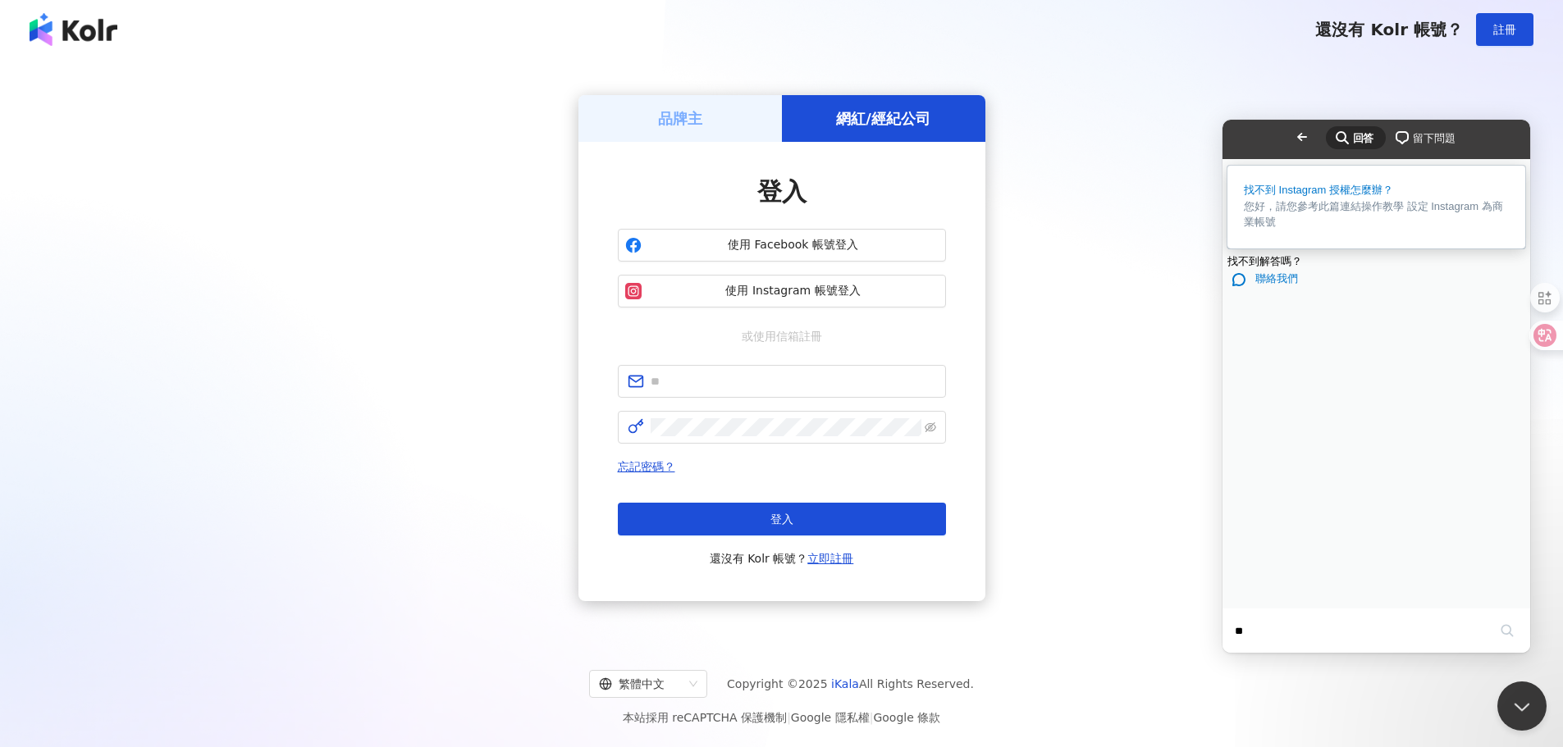
click at [1330, 222] on span "您好，請您參考此篇連結操作教學 設定 Instagram 為商業帳號" at bounding box center [1376, 215] width 265 height 32
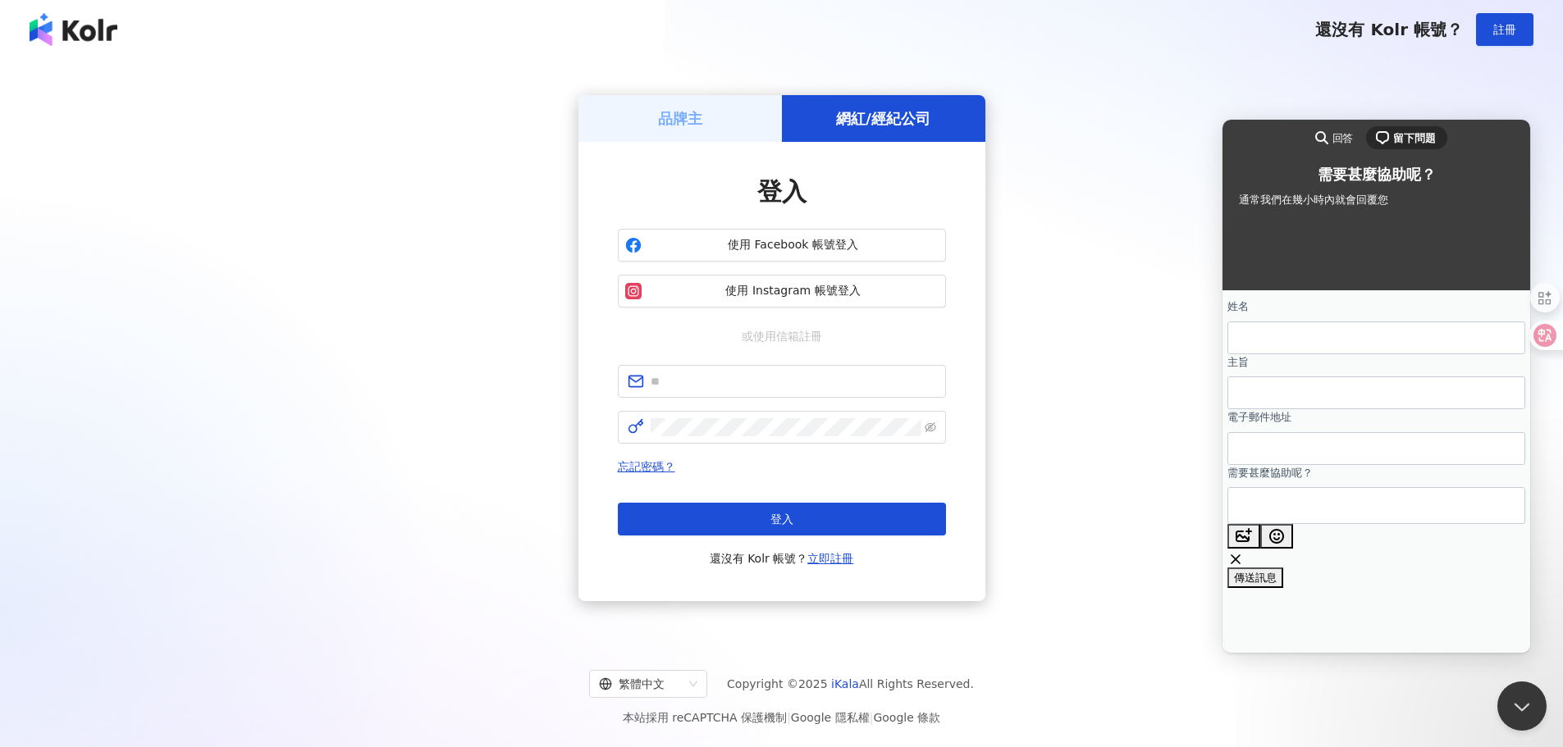
type input "*"
click at [1312, 354] on div "Contact form" at bounding box center [1376, 338] width 298 height 33
click at [1317, 353] on input "**" at bounding box center [1376, 338] width 272 height 30
click at [1317, 349] on input "**" at bounding box center [1376, 338] width 272 height 30
type input "**"
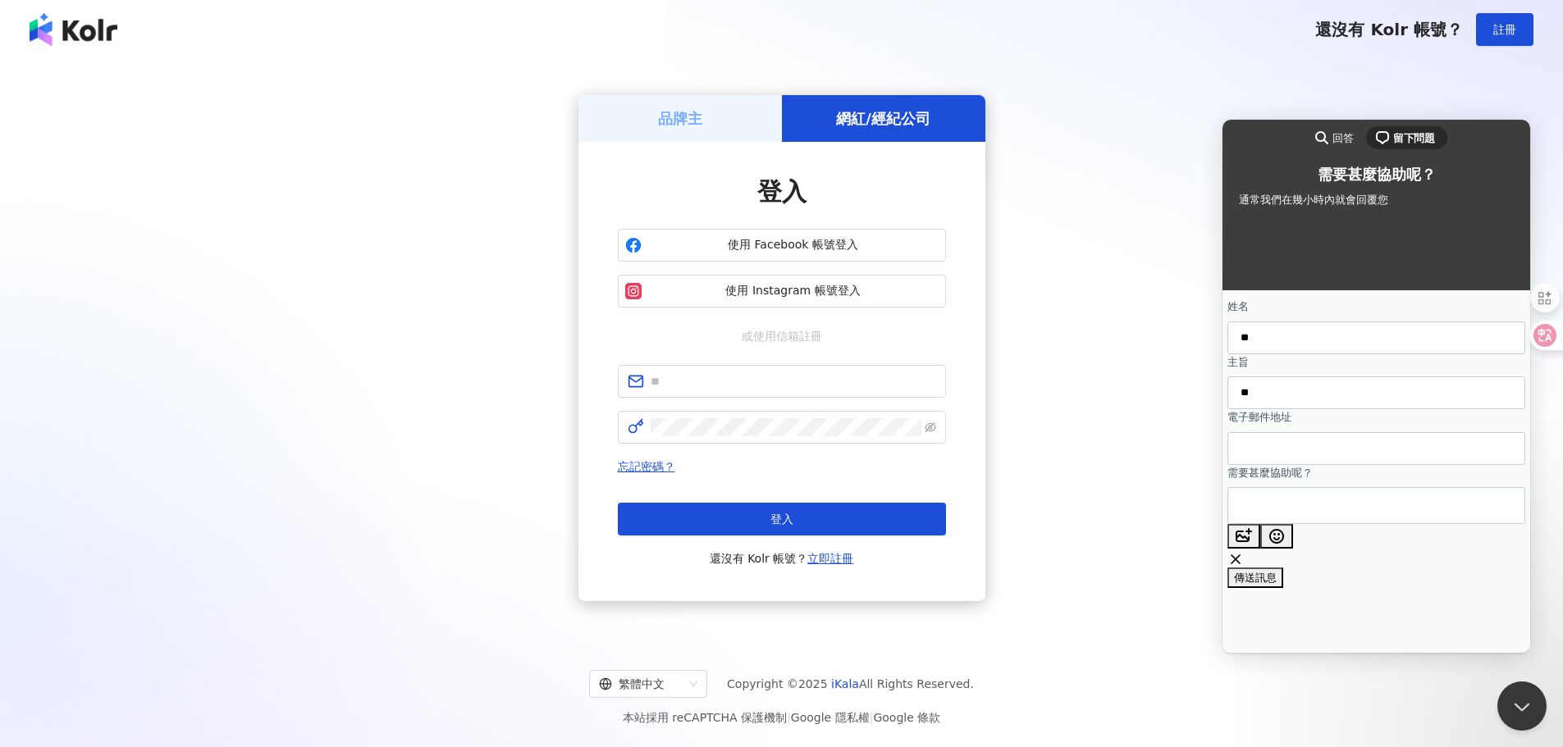
type input "*"
type input "**********"
drag, startPoint x: 1453, startPoint y: 403, endPoint x: 1172, endPoint y: 381, distance: 281.4
click at [1222, 381] on html "**********" at bounding box center [1376, 386] width 308 height 533
drag, startPoint x: 1324, startPoint y: 515, endPoint x: 1331, endPoint y: 506, distance: 11.2
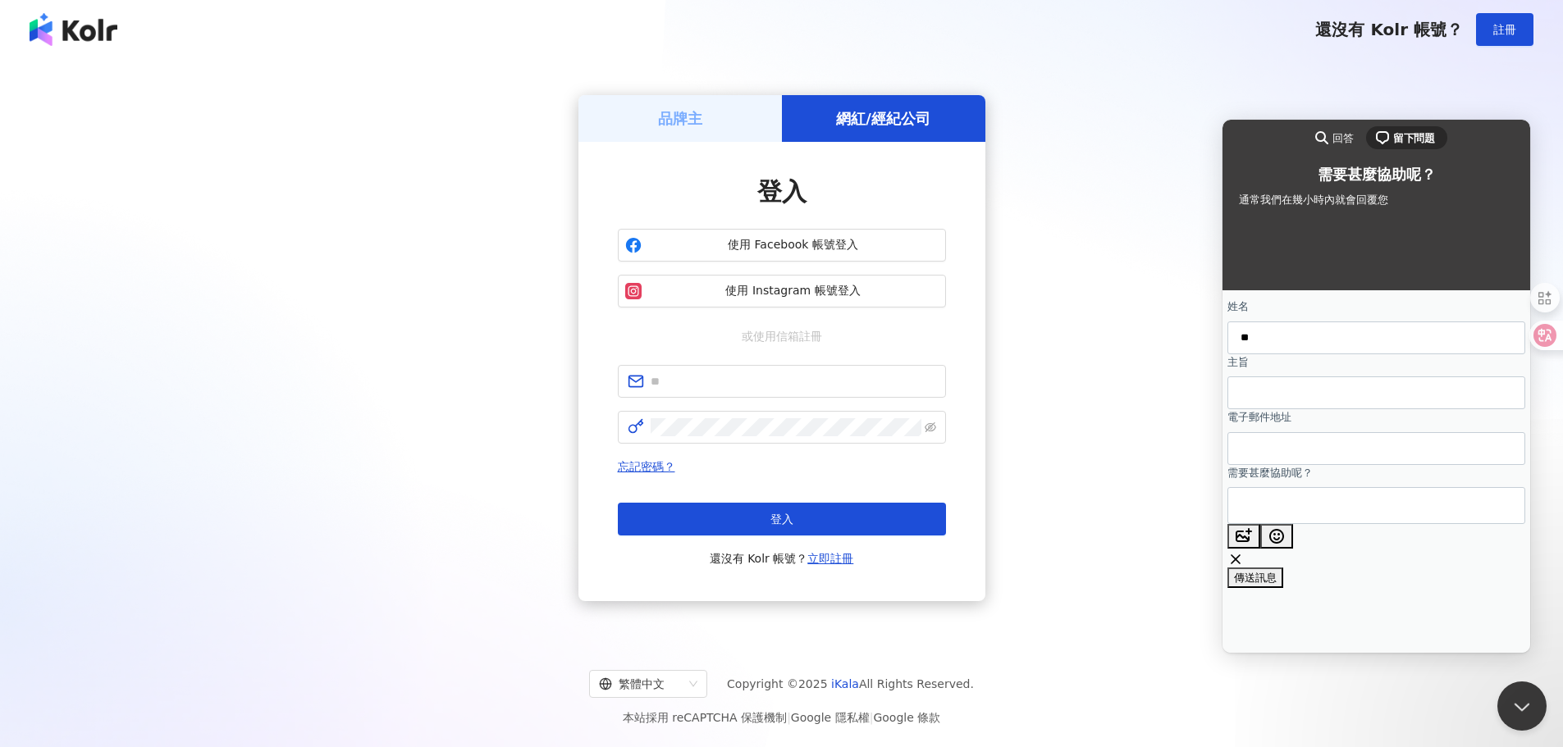
click at [1325, 514] on textarea "需要甚麼協助呢？" at bounding box center [1302, 505] width 124 height 35
paste textarea "**********"
type textarea "**********"
click at [1379, 408] on input "主旨" at bounding box center [1376, 393] width 272 height 30
type input "*"
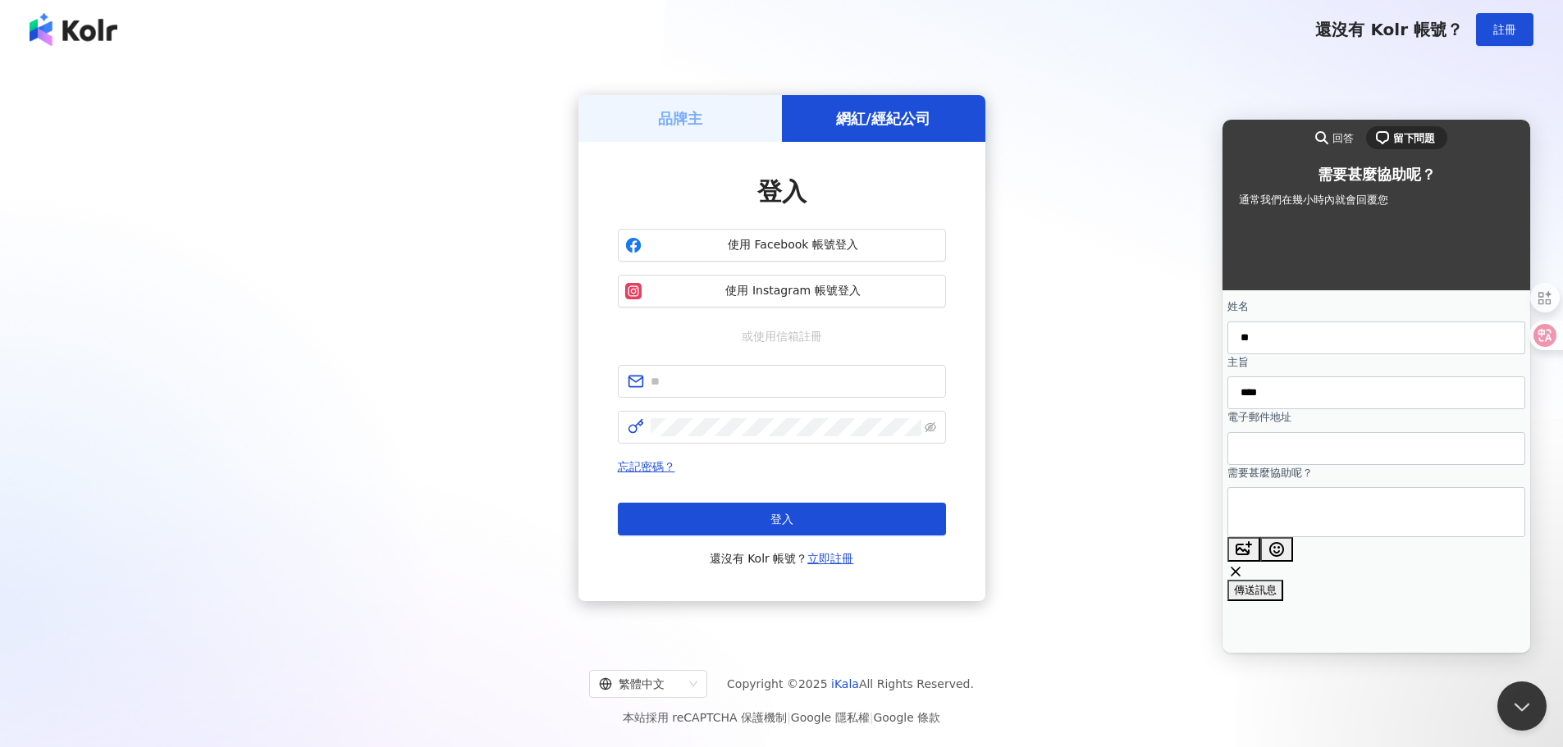
type input "****"
type input "**"
type input "**********"
type textarea "**********"
click at [1276, 596] on span "傳送訊息" at bounding box center [1255, 590] width 43 height 12
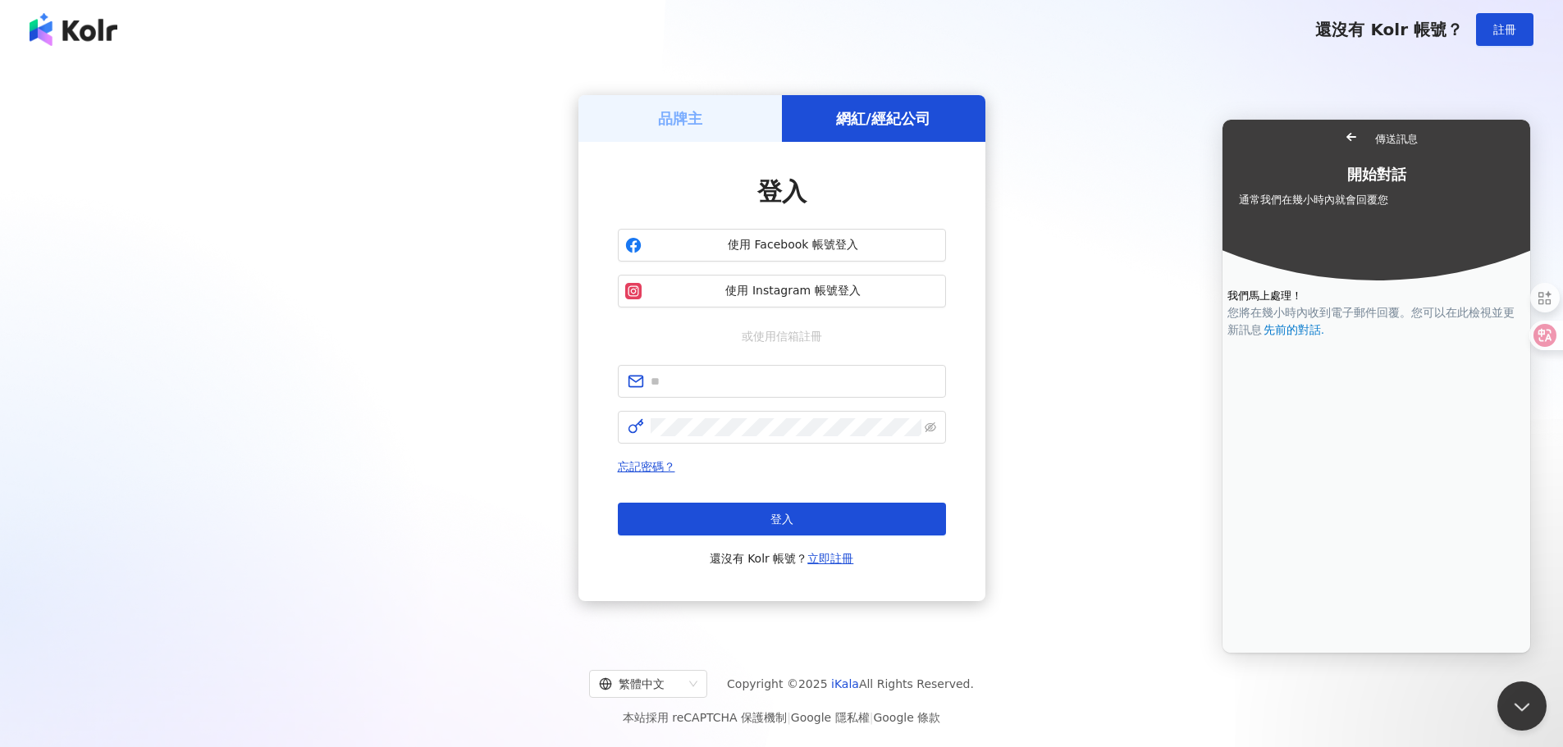
click at [1341, 139] on span "Go back" at bounding box center [1351, 137] width 20 height 20
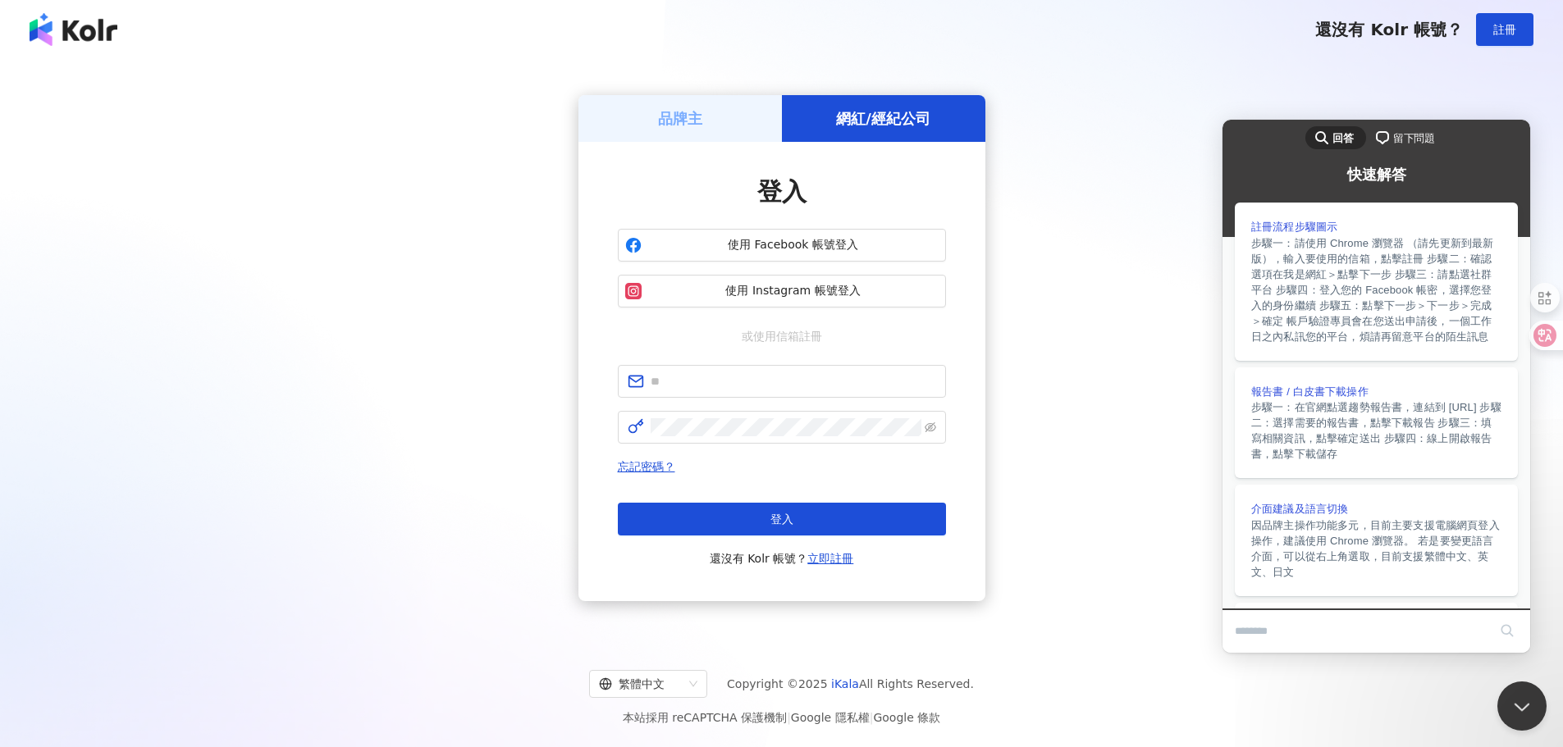
click at [1126, 143] on div "品牌主 網紅/經紀公司 登入 使用 Facebook 帳號登入 使用 Instagram 帳號登入 或使用信箱註冊 忘記密碼？ 登入 還沒有 Kolr 帳號？…" at bounding box center [781, 348] width 1523 height 552
